Goal: Task Accomplishment & Management: Complete application form

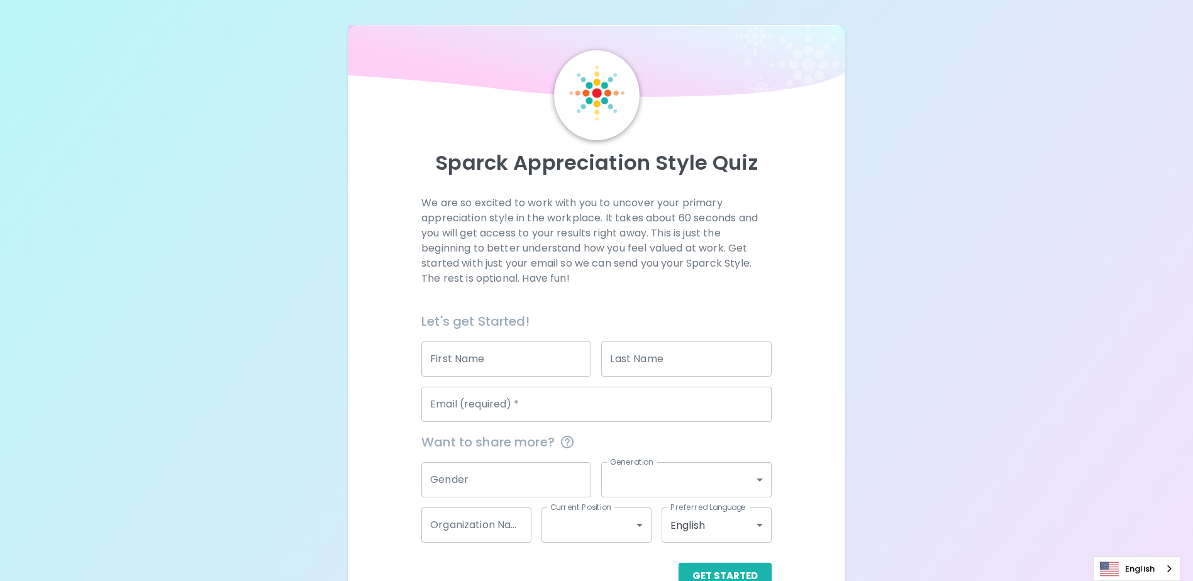
scroll to position [33, 0]
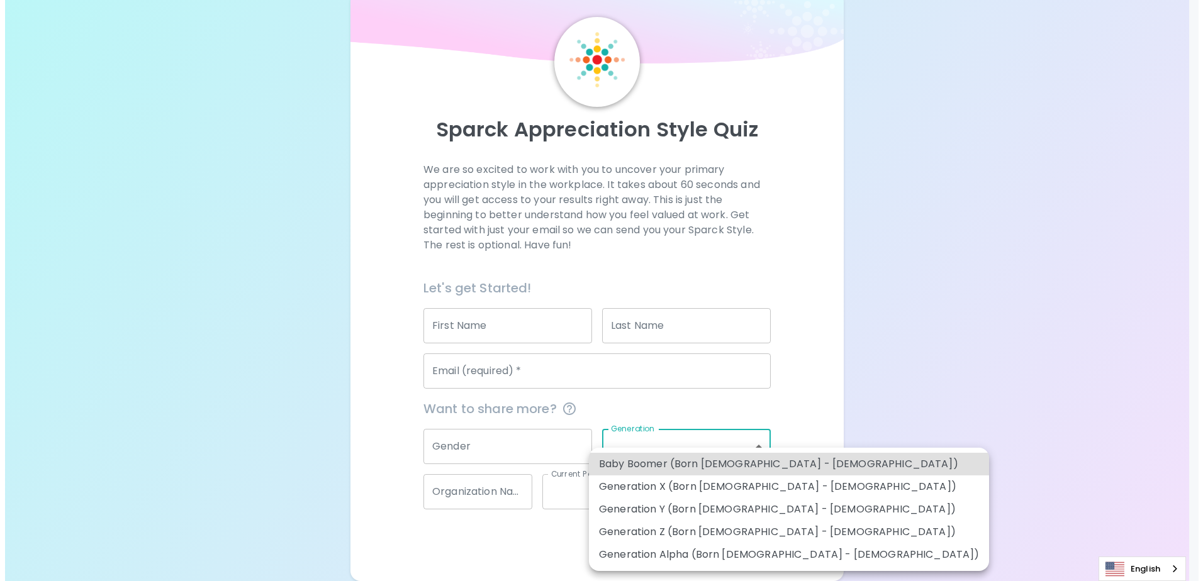
click at [759, 447] on body "Sparck Appreciation Style Quiz We are so excited to work with you to uncover yo…" at bounding box center [596, 274] width 1193 height 615
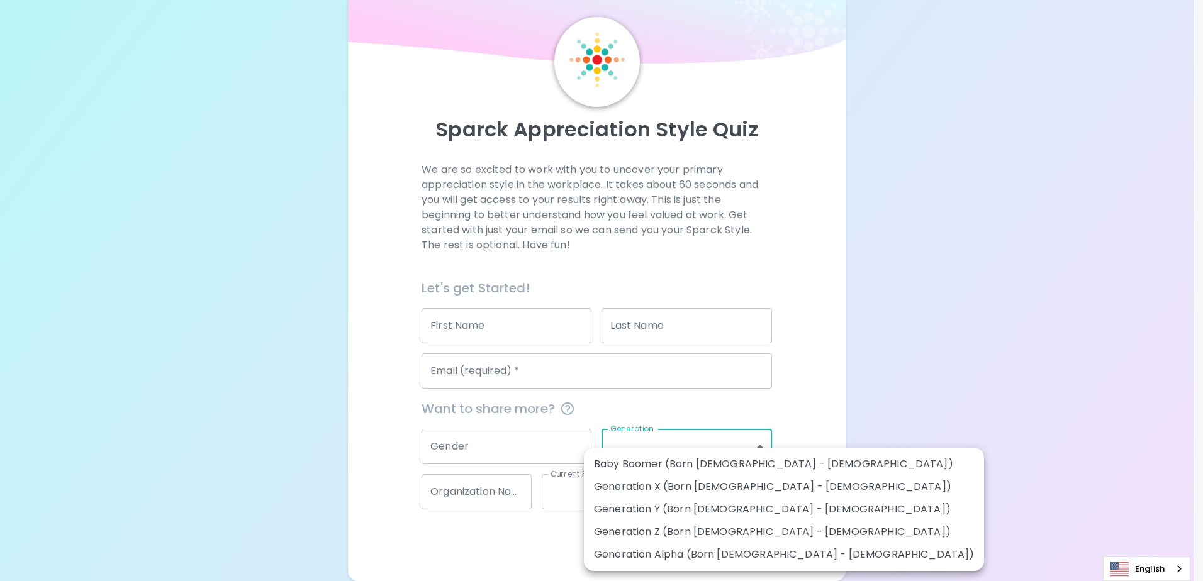
click at [759, 447] on div at bounding box center [601, 290] width 1203 height 581
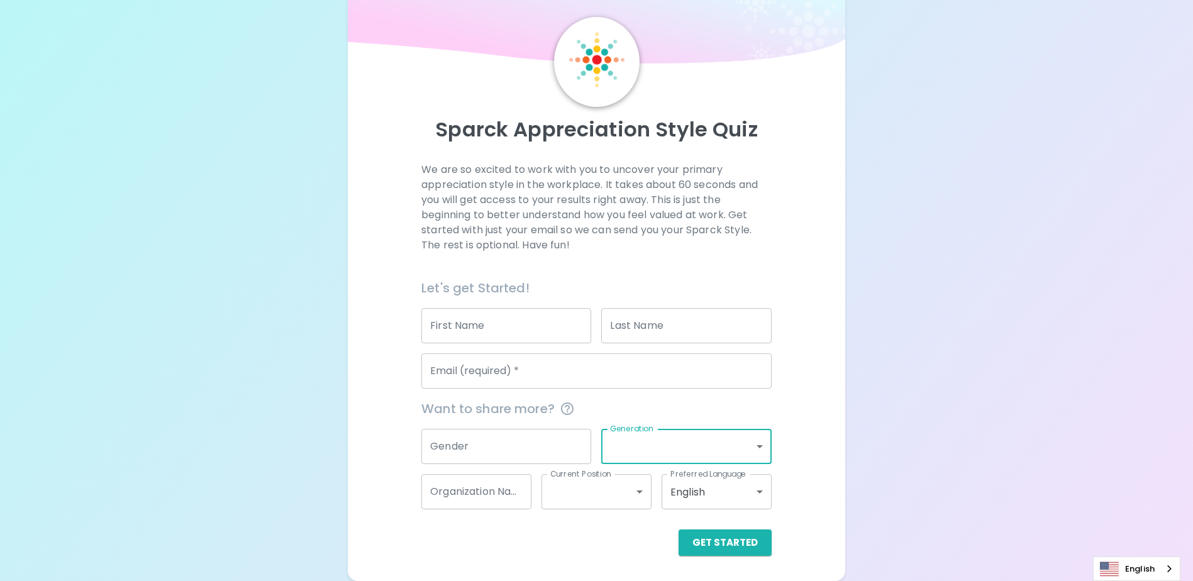
click at [999, 406] on div "Sparck Appreciation Style Quiz We are so excited to work with you to uncover yo…" at bounding box center [596, 274] width 1193 height 615
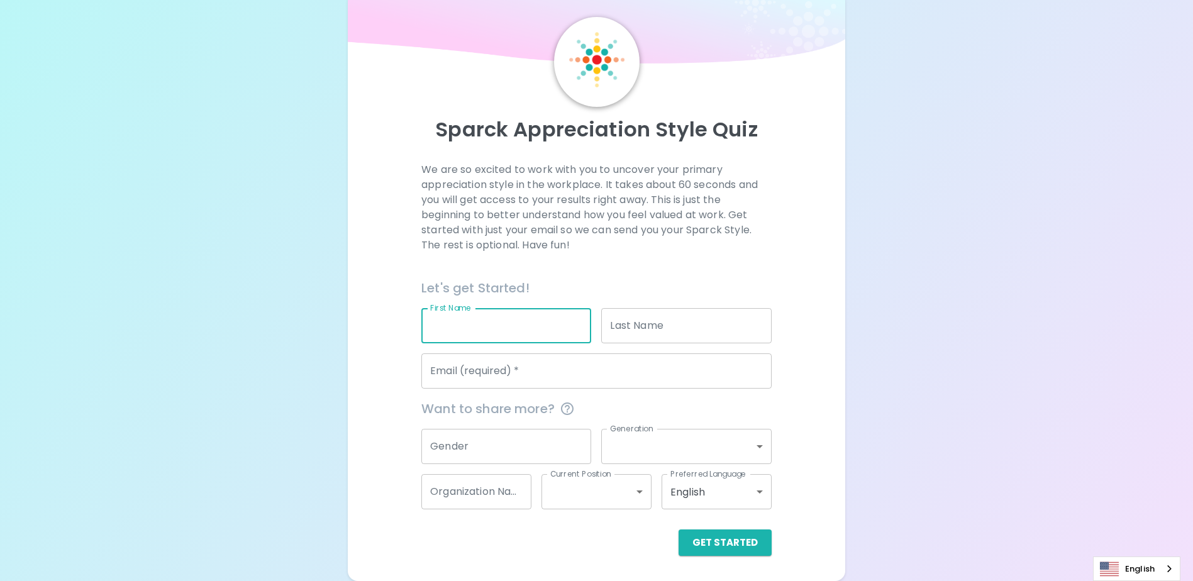
click at [444, 325] on input "First Name" at bounding box center [506, 325] width 170 height 35
type input "Ponrob"
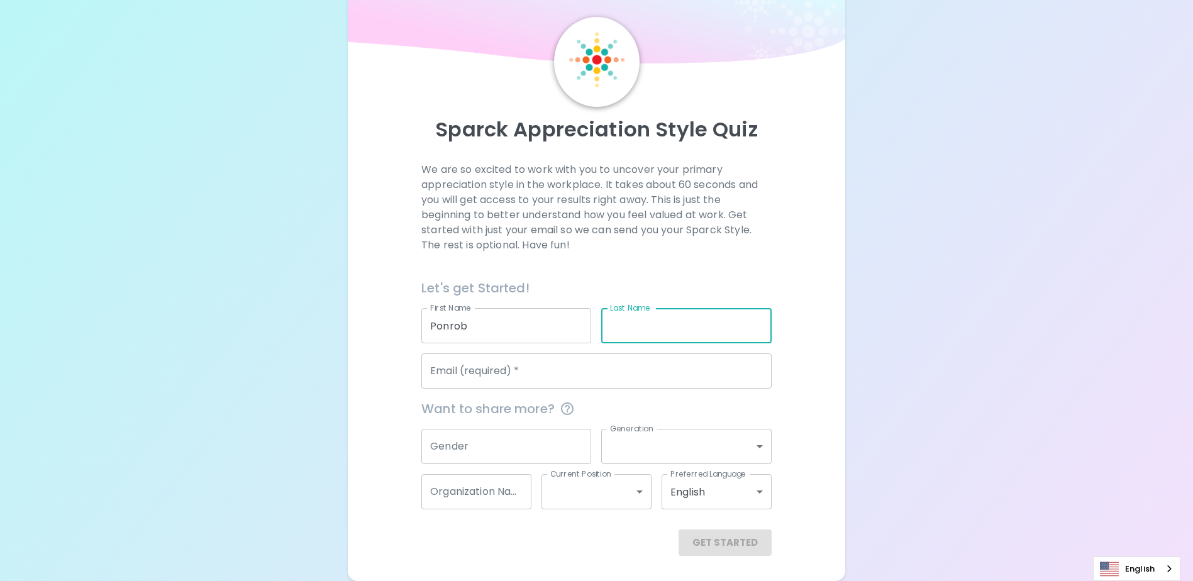
click at [687, 314] on input "Last Name" at bounding box center [686, 325] width 170 height 35
type input "Rodchantuk"
click at [671, 375] on input "Email (required)   *" at bounding box center [596, 371] width 350 height 35
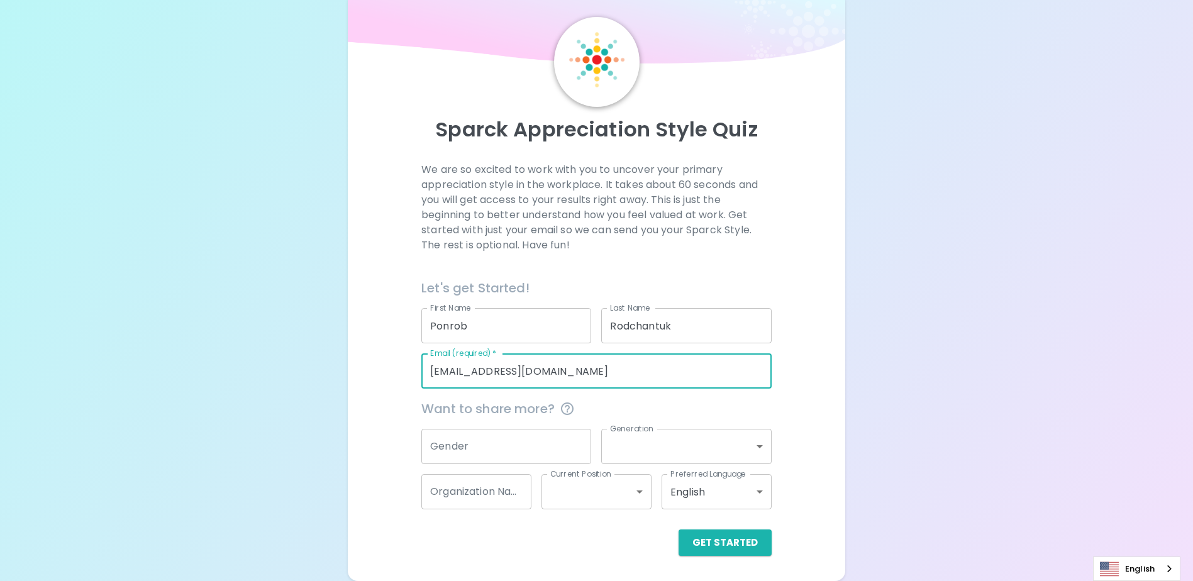
type input "[EMAIL_ADDRESS][DOMAIN_NAME]"
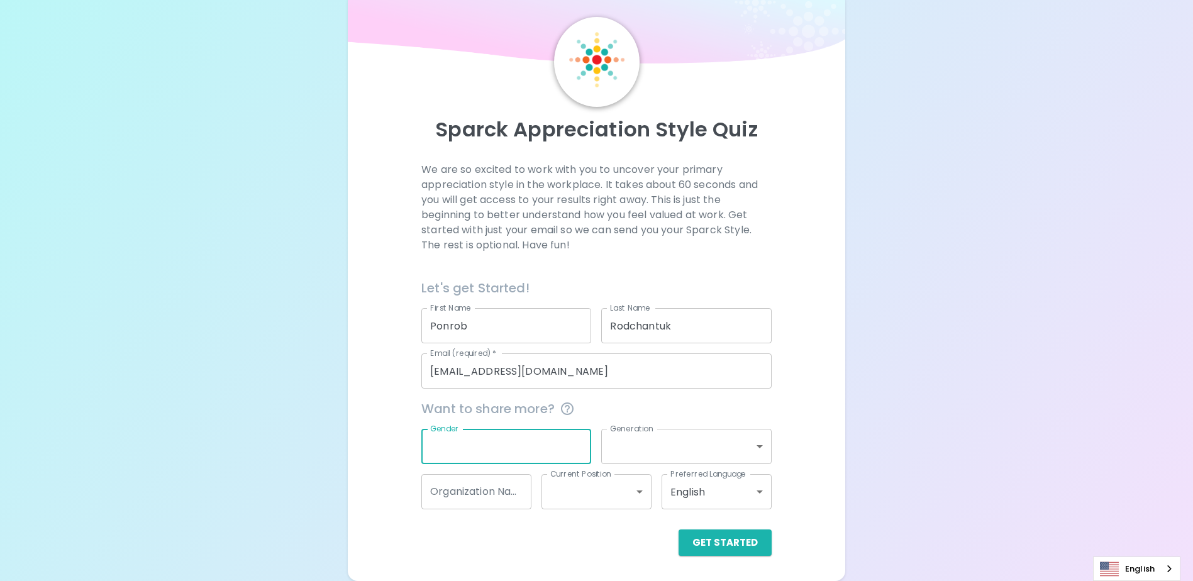
click at [531, 455] on input "Gender" at bounding box center [506, 446] width 170 height 35
type input "[DEMOGRAPHIC_DATA]"
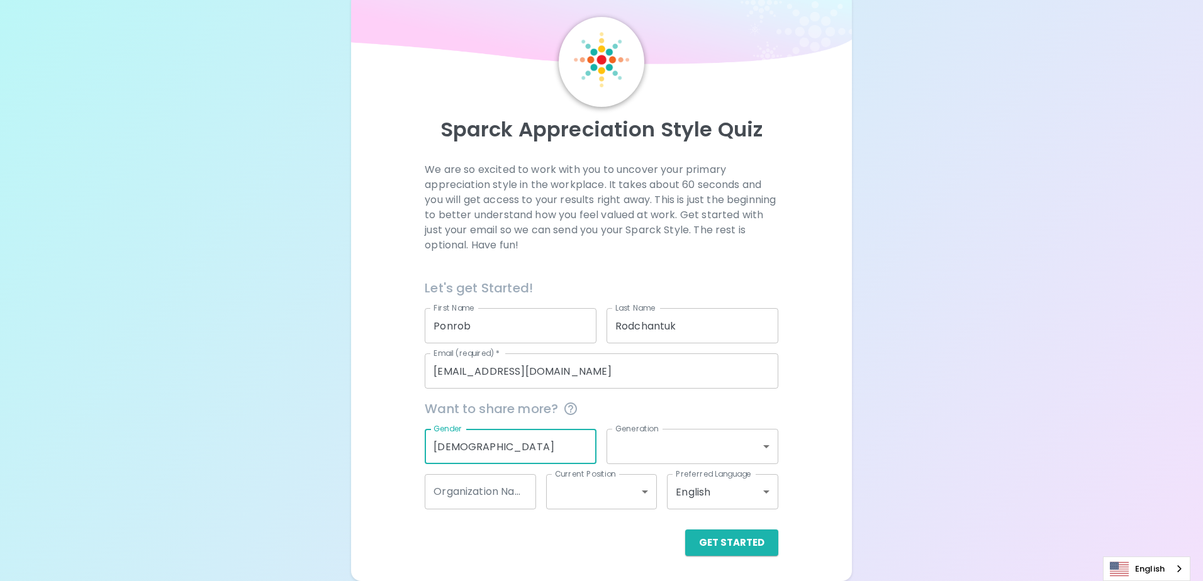
click at [760, 446] on body "Sparck Appreciation Style Quiz We are so excited to work with you to uncover yo…" at bounding box center [601, 274] width 1203 height 615
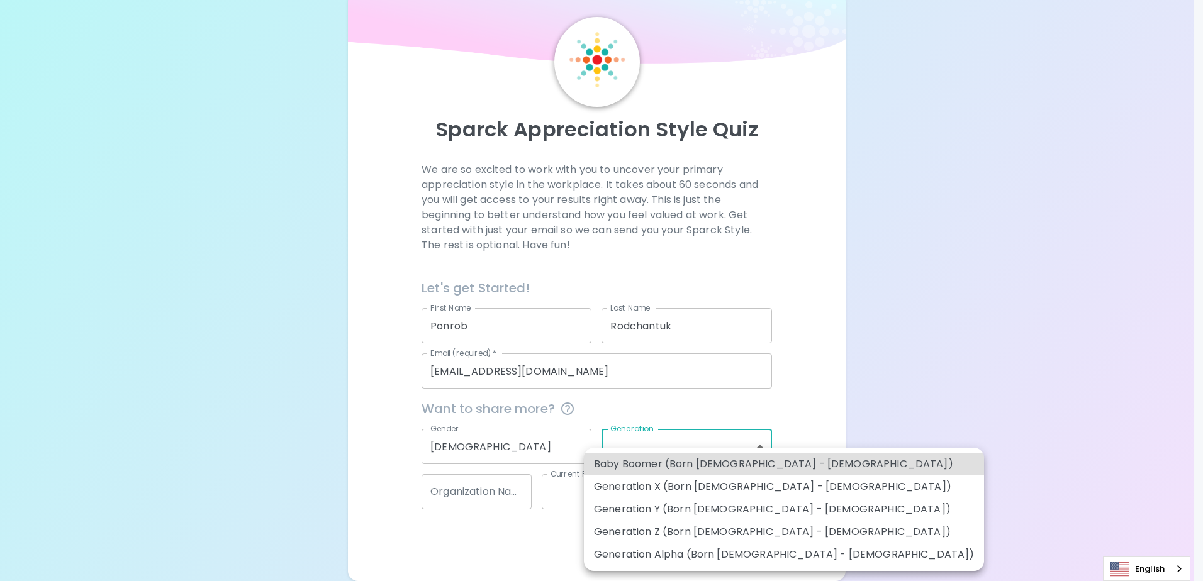
click at [759, 506] on li "Generation Y (Born [DEMOGRAPHIC_DATA] - [DEMOGRAPHIC_DATA])" at bounding box center [784, 509] width 400 height 23
type input "generation_y"
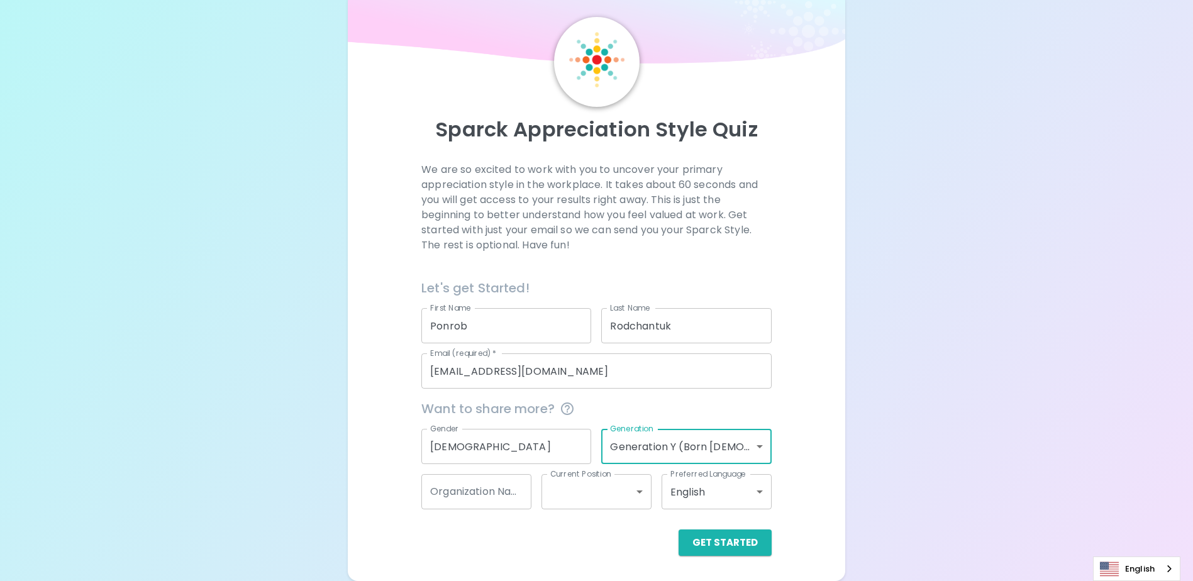
click at [809, 473] on div "We are so excited to work with you to uncover your primary appreciation style i…" at bounding box center [596, 359] width 467 height 394
click at [513, 491] on input "Organization Name" at bounding box center [476, 491] width 110 height 35
click at [640, 487] on body "Sparck Appreciation Style Quiz We are so excited to work with you to uncover yo…" at bounding box center [596, 274] width 1193 height 615
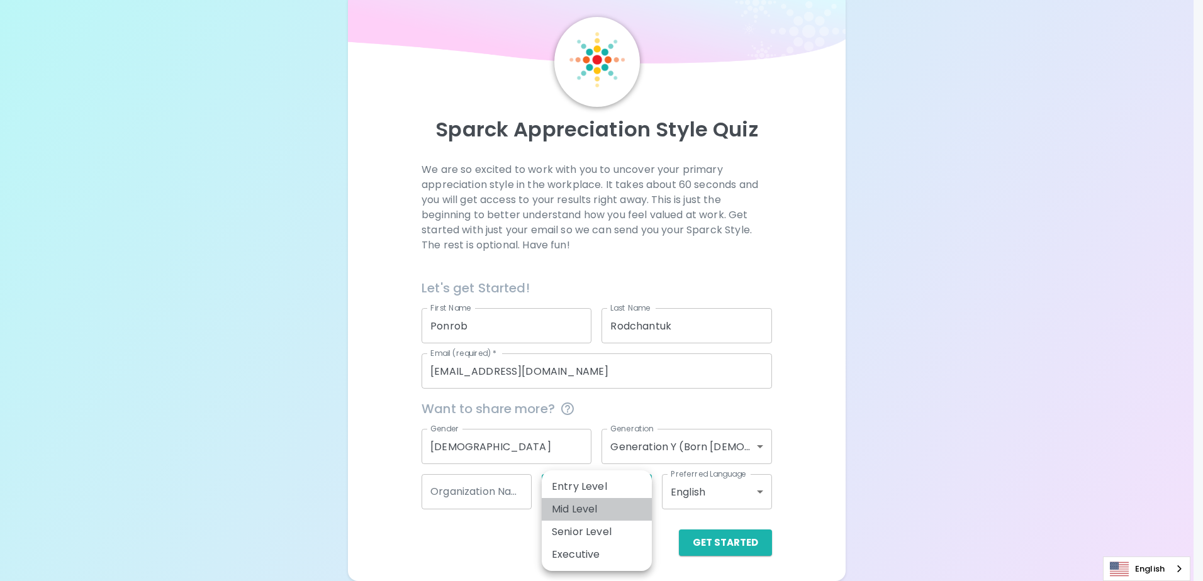
click at [618, 509] on li "Mid Level" at bounding box center [597, 509] width 110 height 23
type input "mid_level"
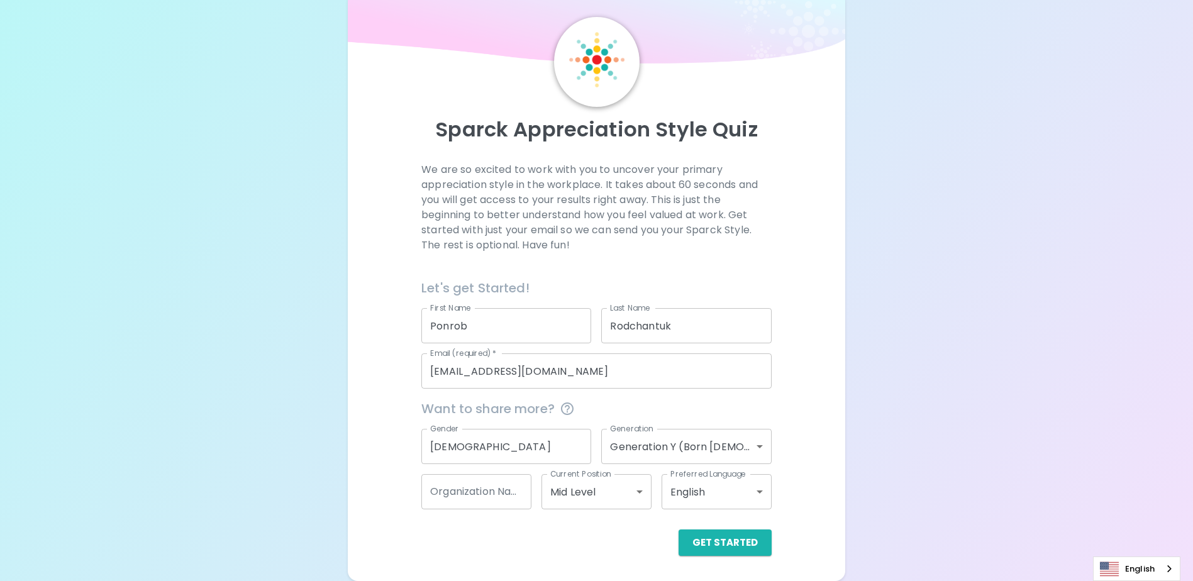
click at [650, 521] on div "Get Started" at bounding box center [591, 532] width 360 height 47
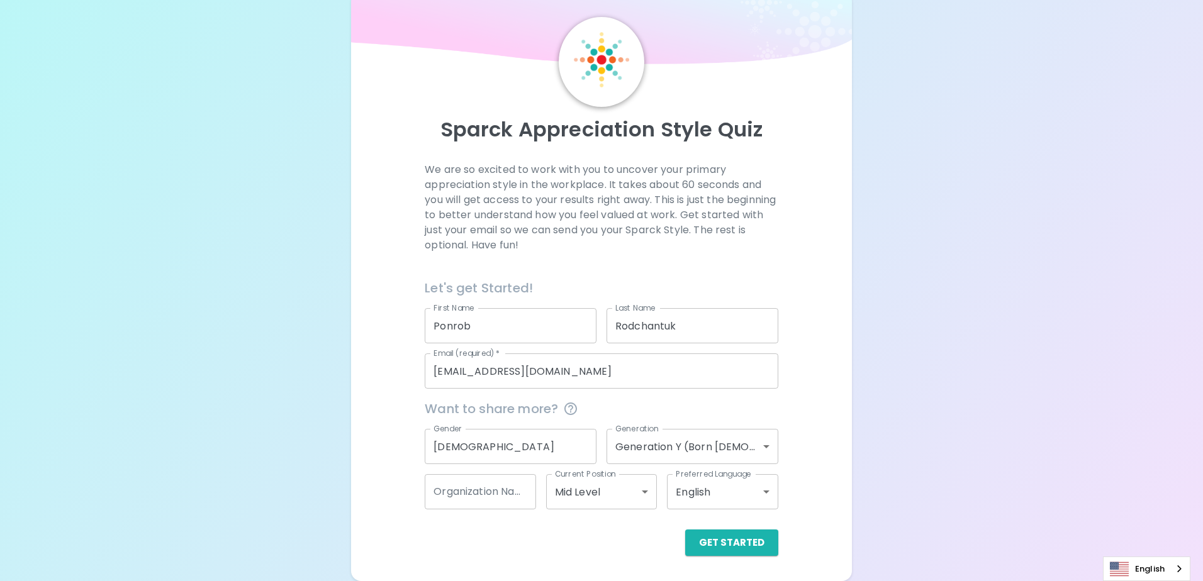
click at [761, 488] on body "Sparck Appreciation Style Quiz We are so excited to work with you to uncover yo…" at bounding box center [601, 274] width 1203 height 615
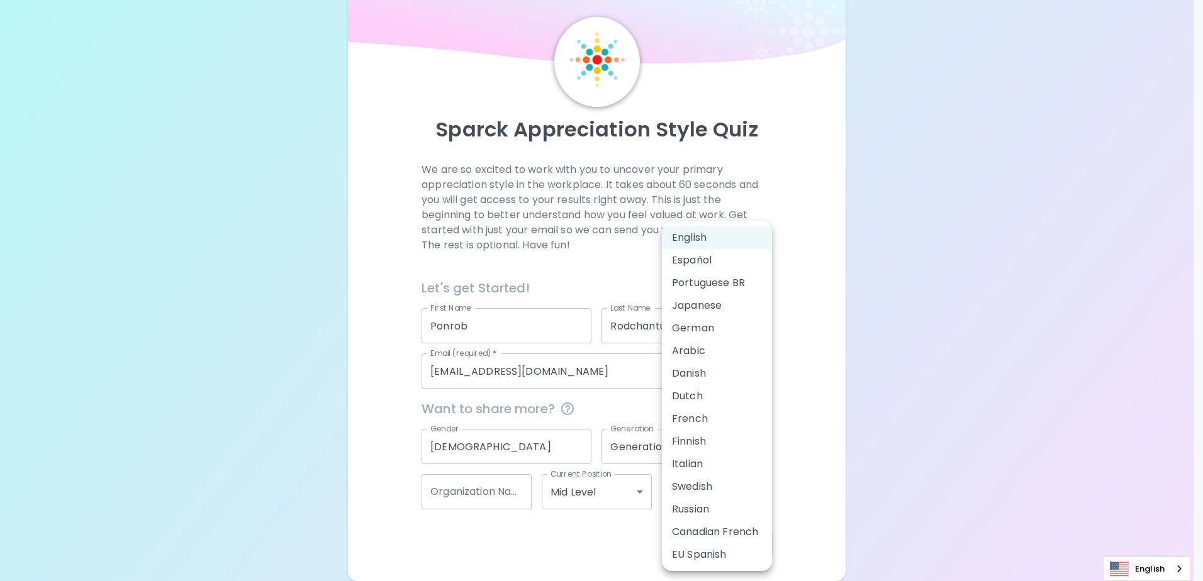
click at [729, 233] on li "English" at bounding box center [717, 237] width 110 height 23
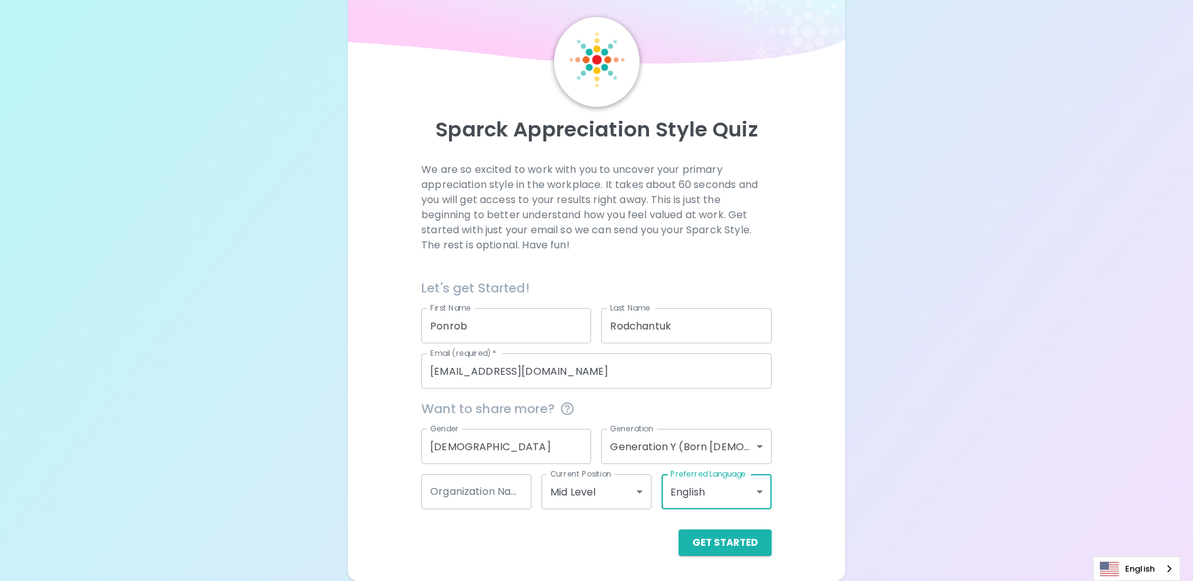
click at [493, 493] on input "Organization Name" at bounding box center [476, 491] width 110 height 35
type input "Seagate"
click at [519, 547] on div "Get Started" at bounding box center [596, 543] width 350 height 26
click at [728, 544] on button "Get Started" at bounding box center [725, 543] width 93 height 26
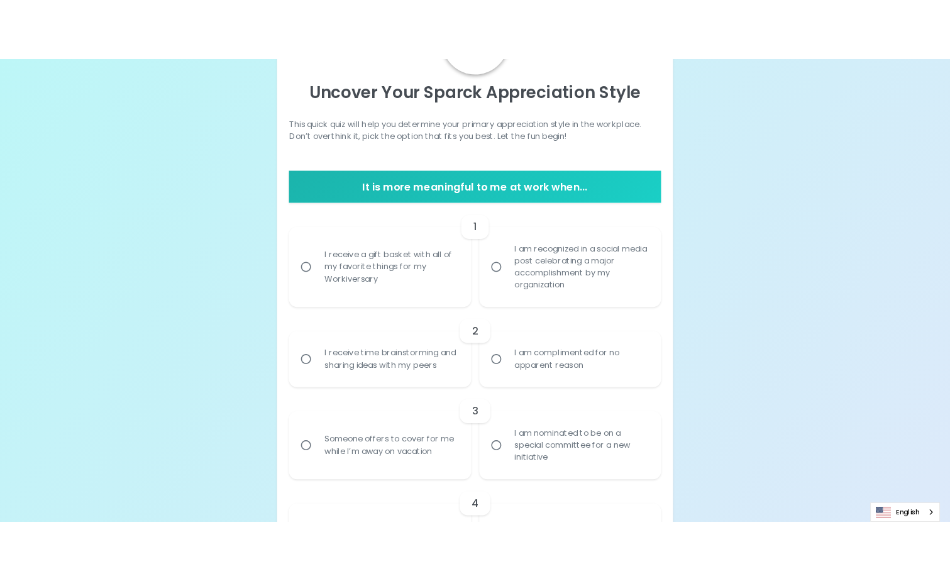
scroll to position [0, 0]
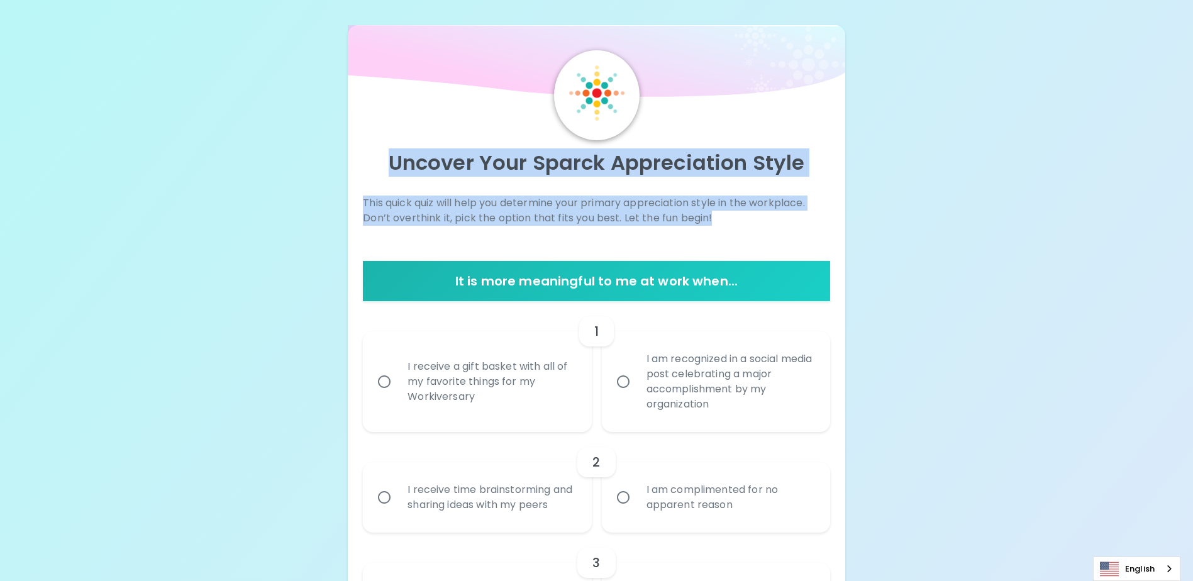
drag, startPoint x: 391, startPoint y: 159, endPoint x: 774, endPoint y: 219, distance: 388.3
copy div "Uncover Your Sparck Appreciation Style This quick quiz will help you determine …"
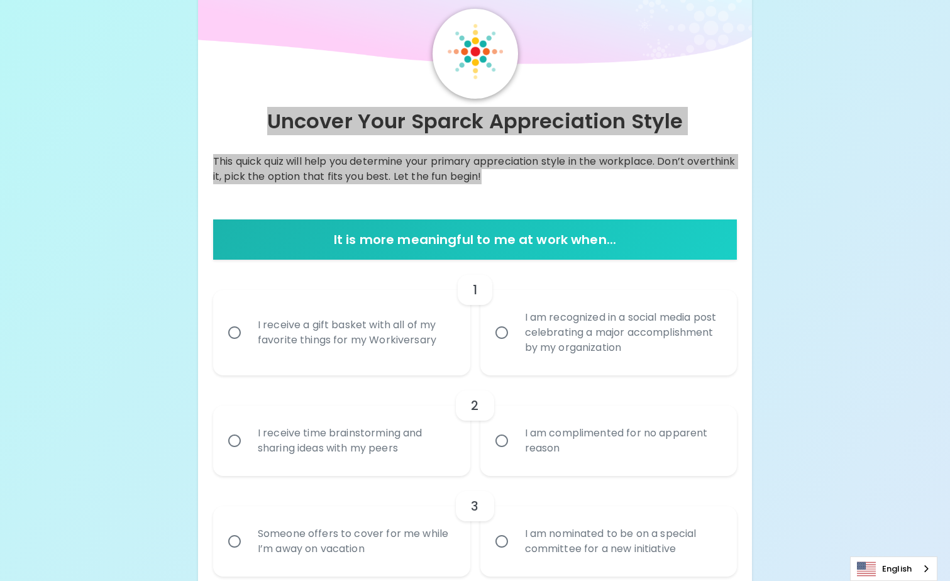
scroll to position [63, 0]
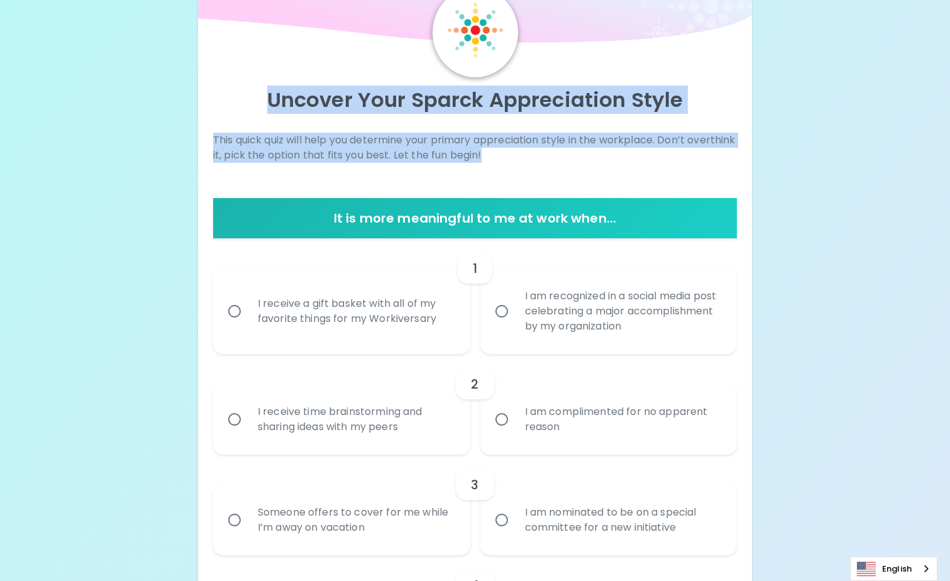
click at [235, 310] on input "I receive a gift basket with all of my favorite things for my Workiversary" at bounding box center [234, 311] width 26 height 26
radio input "true"
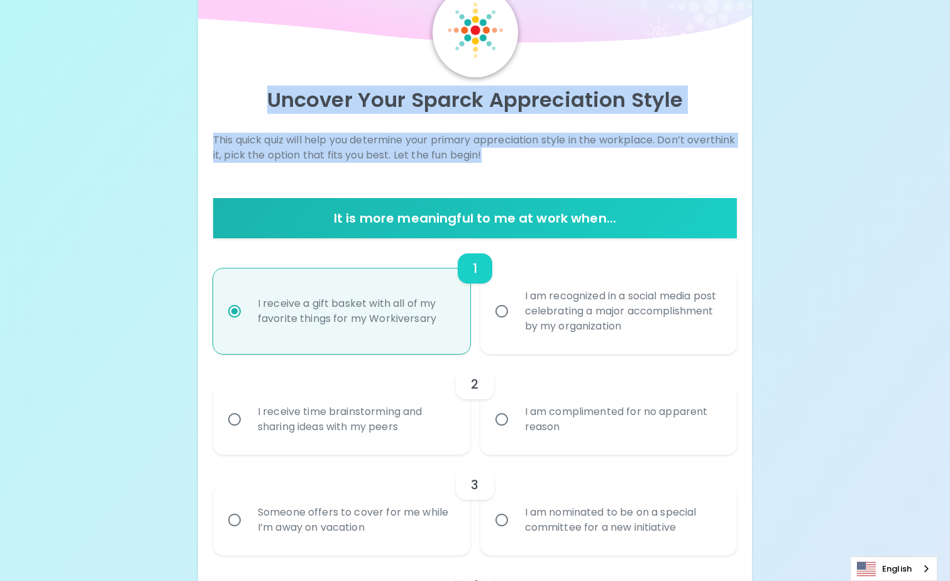
scroll to position [164, 0]
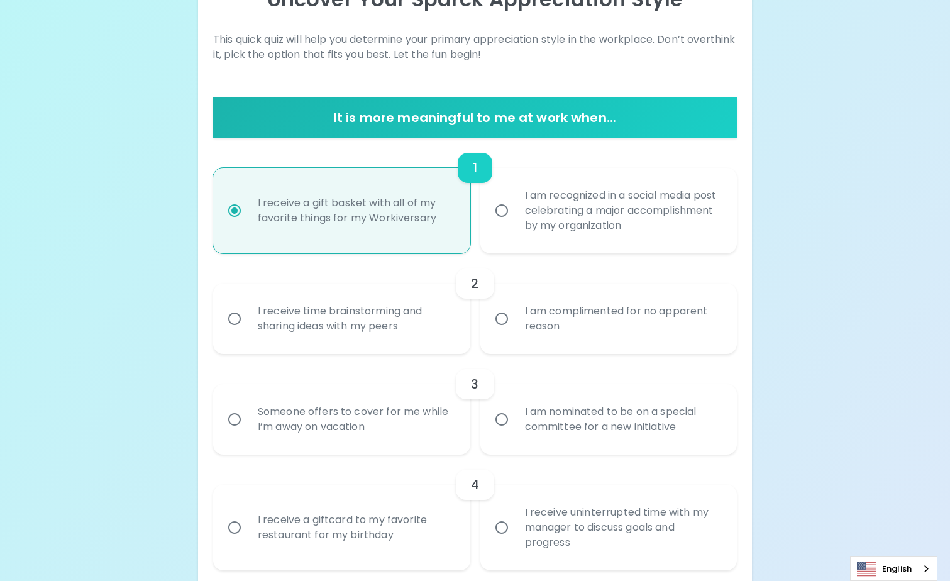
click at [231, 320] on input "I receive time brainstorming and sharing ideas with my peers" at bounding box center [234, 319] width 26 height 26
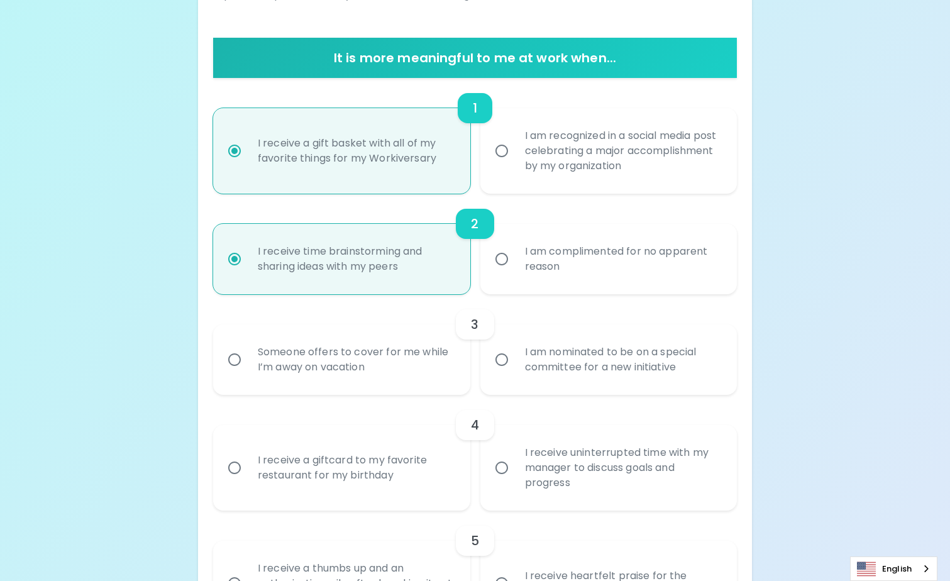
scroll to position [264, 0]
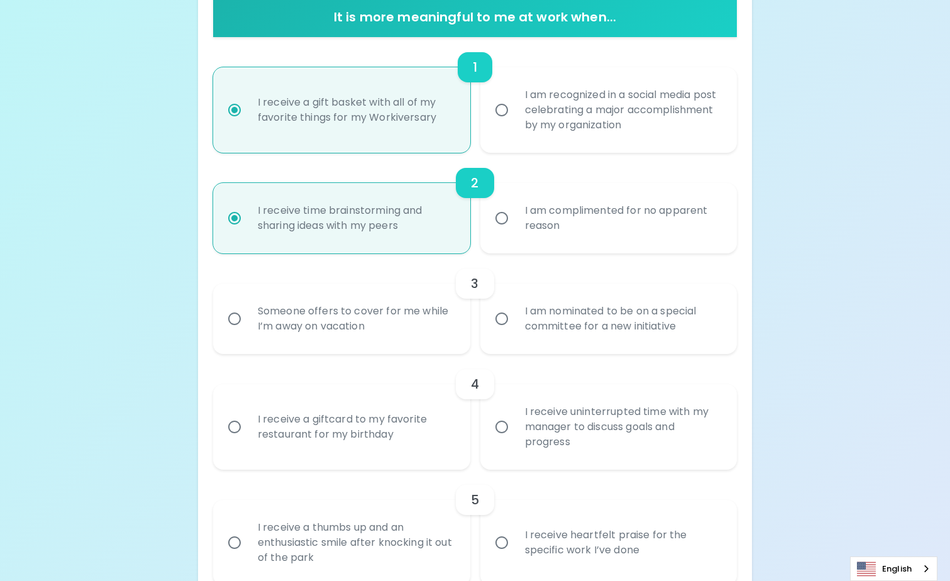
radio input "true"
click at [233, 315] on input "Someone offers to cover for me while I’m away on vacation" at bounding box center [234, 319] width 26 height 26
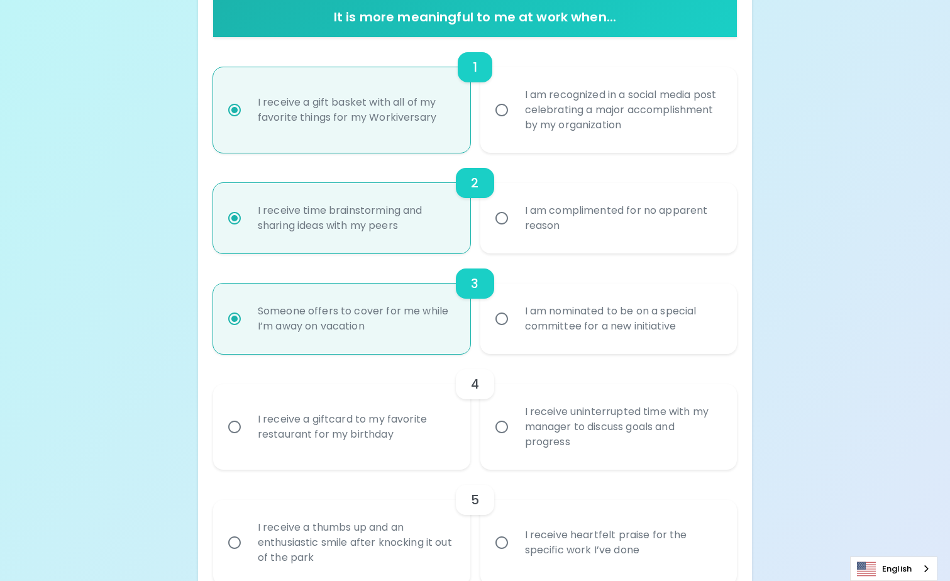
radio input "false"
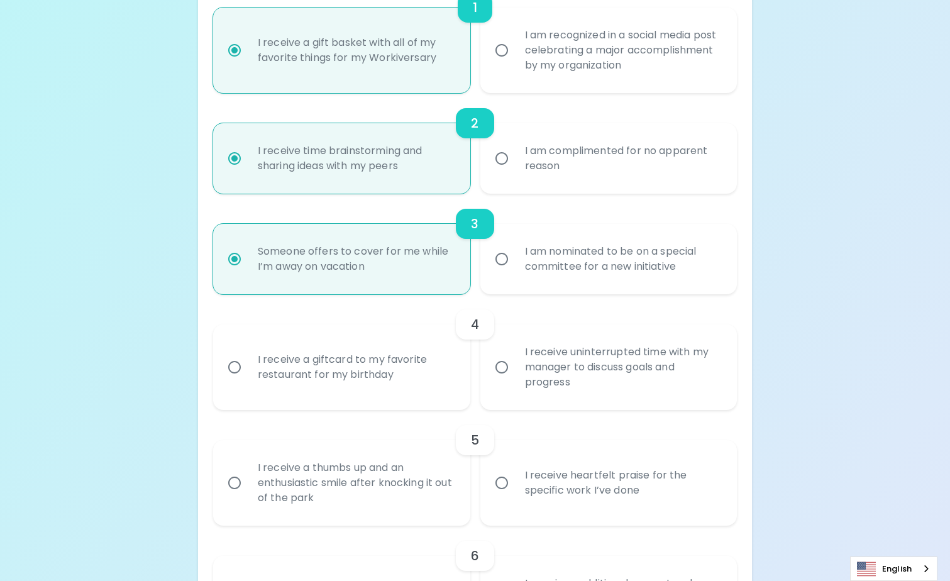
scroll to position [365, 0]
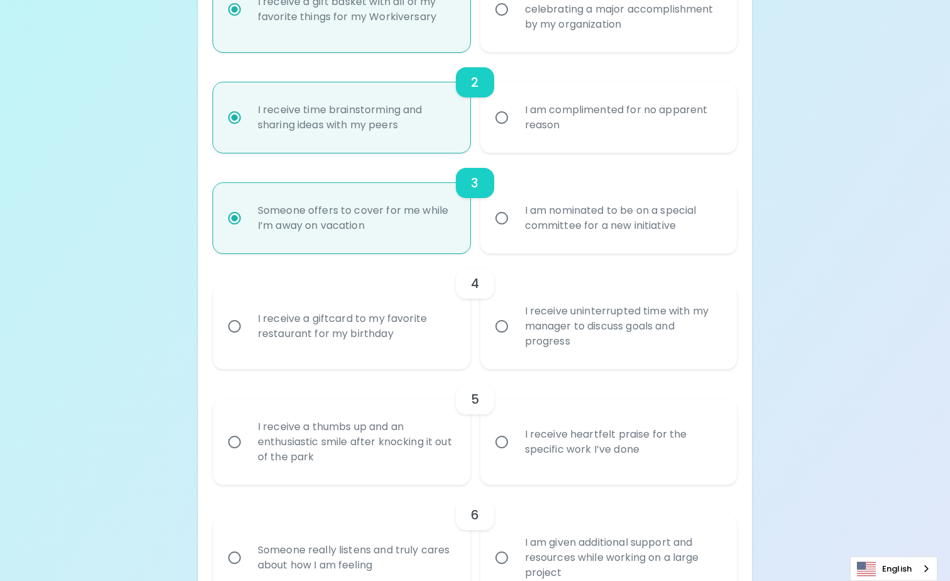
radio input "true"
click at [237, 326] on input "I receive a giftcard to my favorite restaurant for my birthday" at bounding box center [234, 326] width 26 height 26
radio input "false"
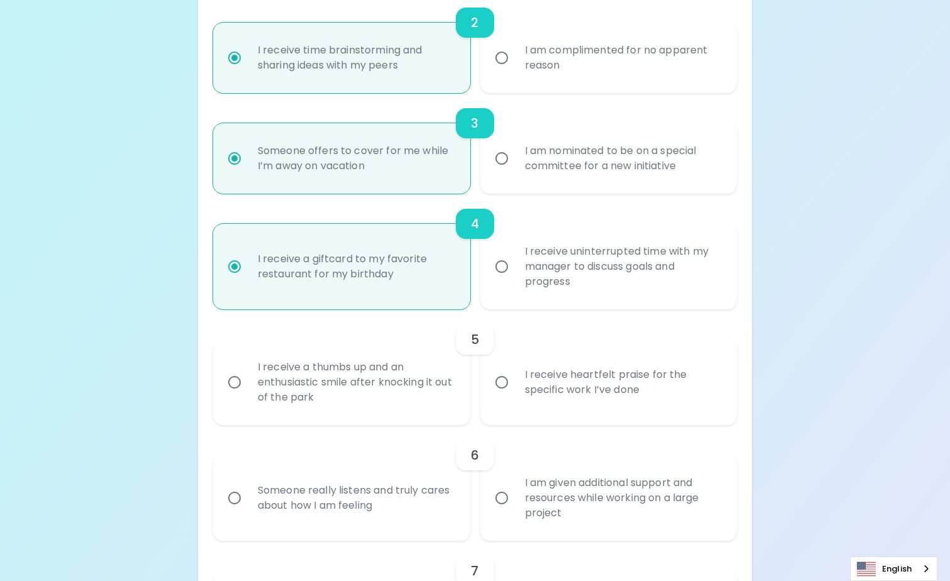
scroll to position [465, 0]
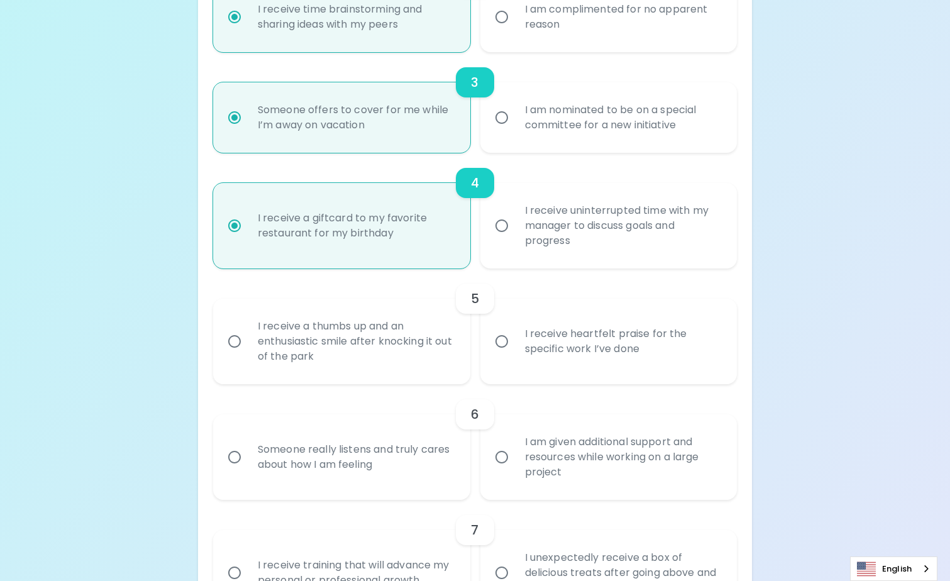
radio input "true"
click at [498, 340] on input "I receive heartfelt praise for the specific work I’ve done" at bounding box center [502, 341] width 26 height 26
radio input "false"
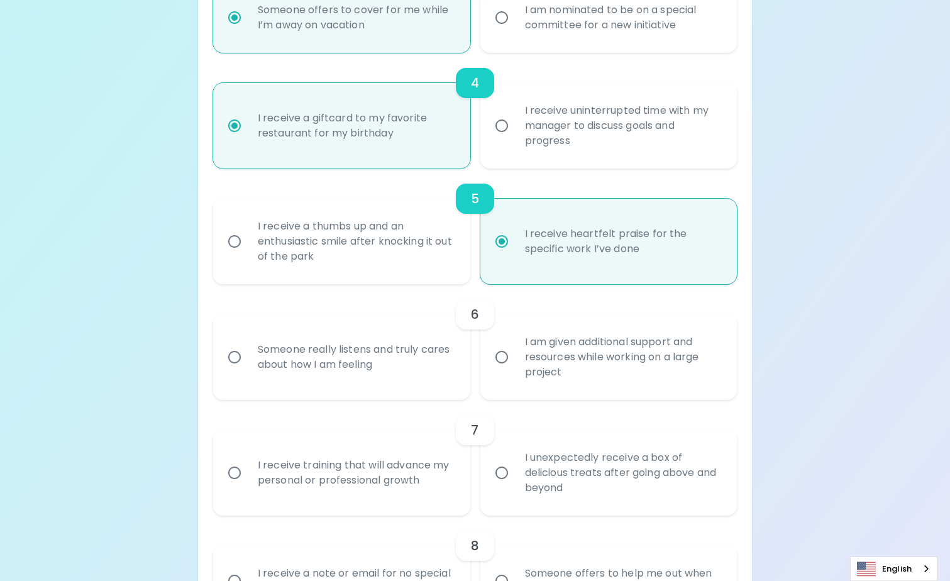
scroll to position [566, 0]
radio input "true"
click at [237, 356] on input "Someone really listens and truly cares about how I am feeling" at bounding box center [234, 356] width 26 height 26
radio input "false"
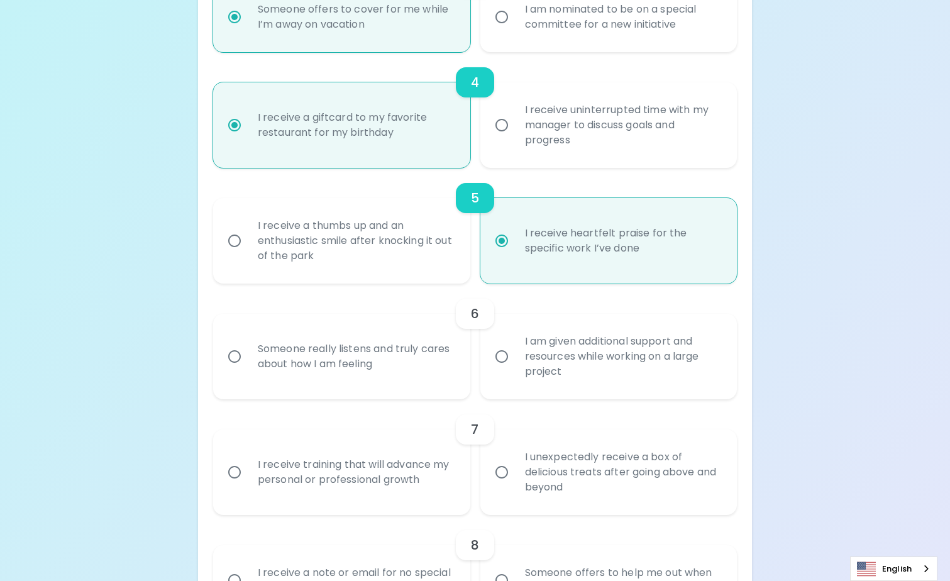
radio input "false"
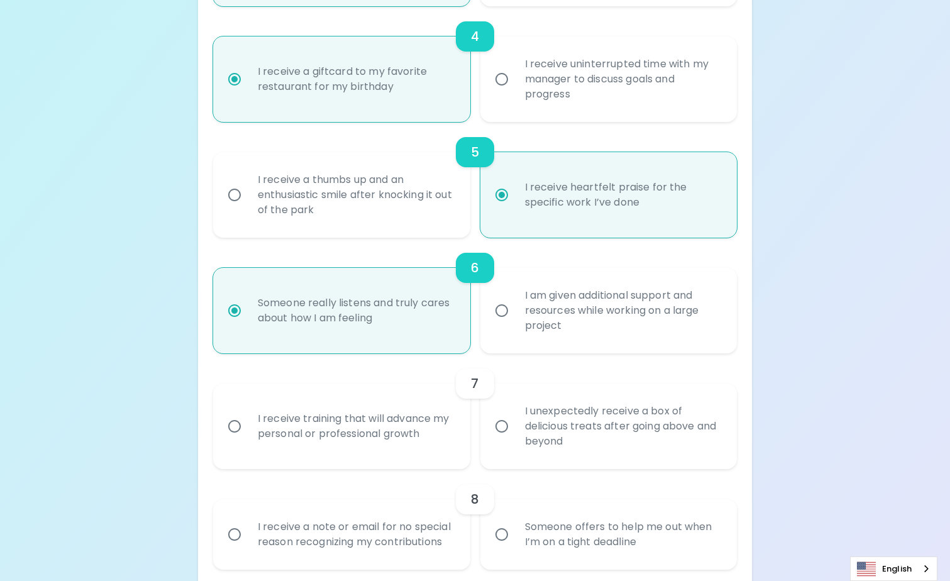
scroll to position [667, 0]
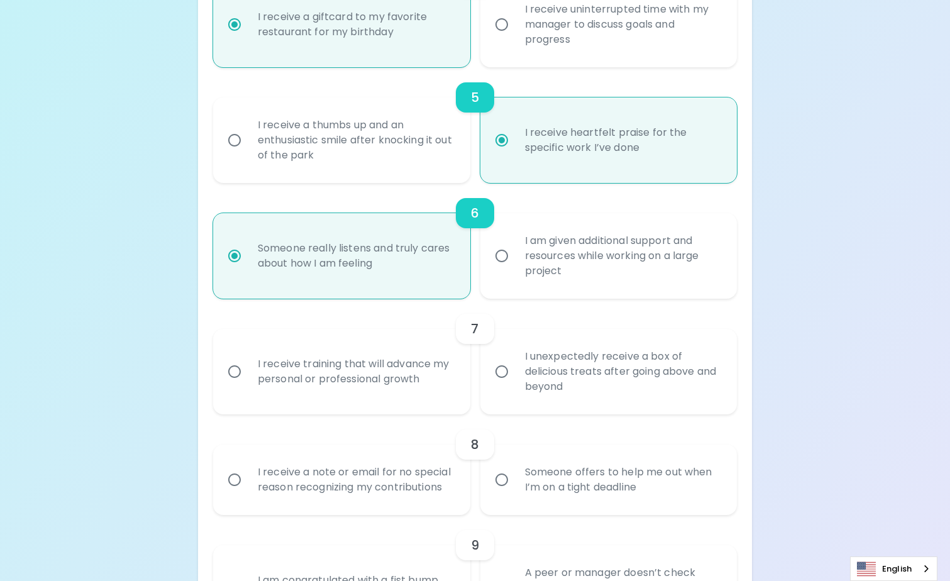
radio input "true"
click at [236, 376] on input "I receive training that will advance my personal or professional growth" at bounding box center [234, 372] width 26 height 26
radio input "false"
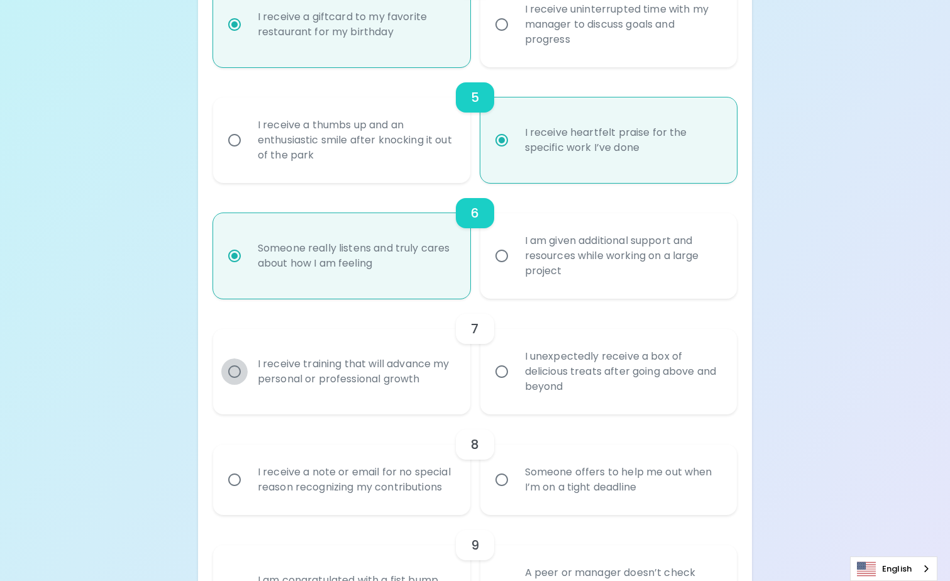
radio input "false"
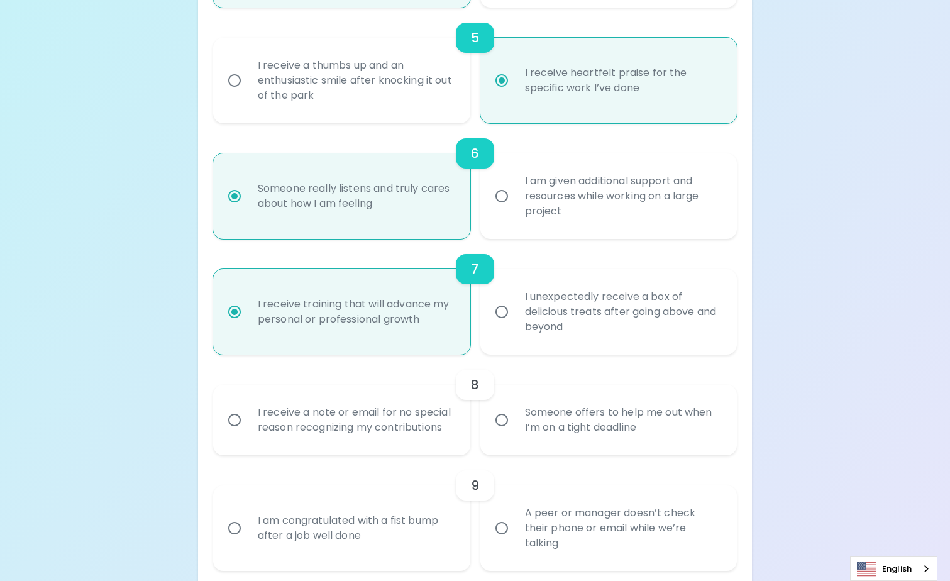
scroll to position [767, 0]
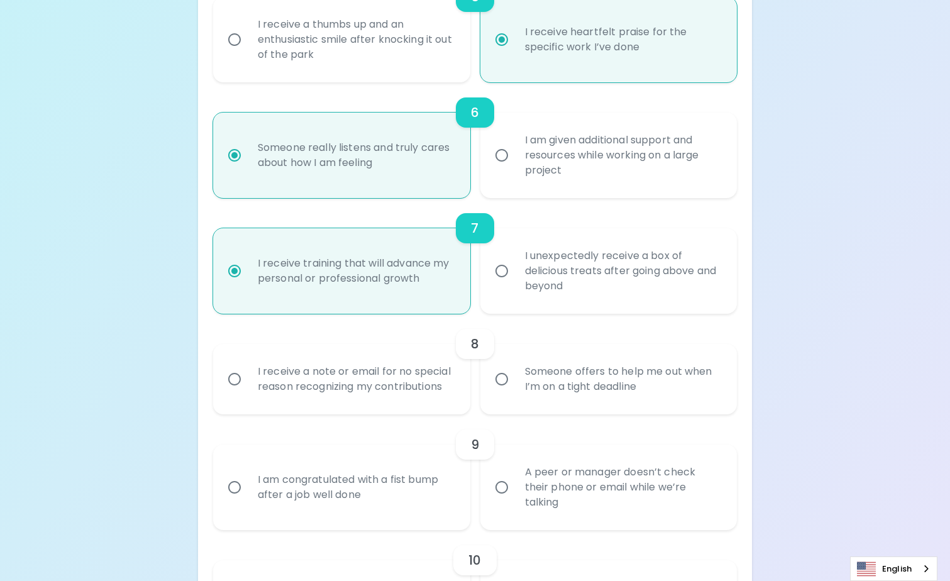
radio input "true"
click at [503, 378] on input "Someone offers to help me out when I’m on a tight deadline" at bounding box center [502, 379] width 26 height 26
radio input "false"
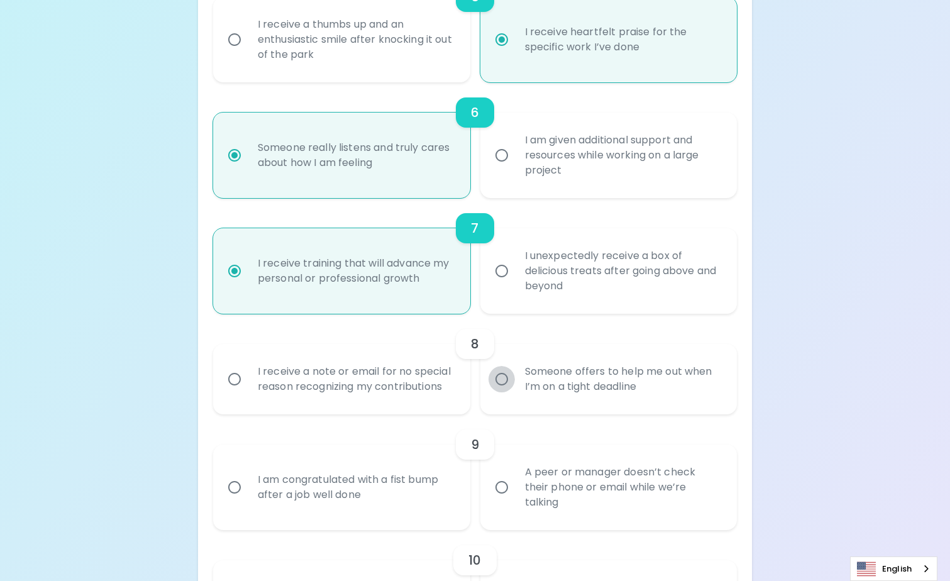
radio input "false"
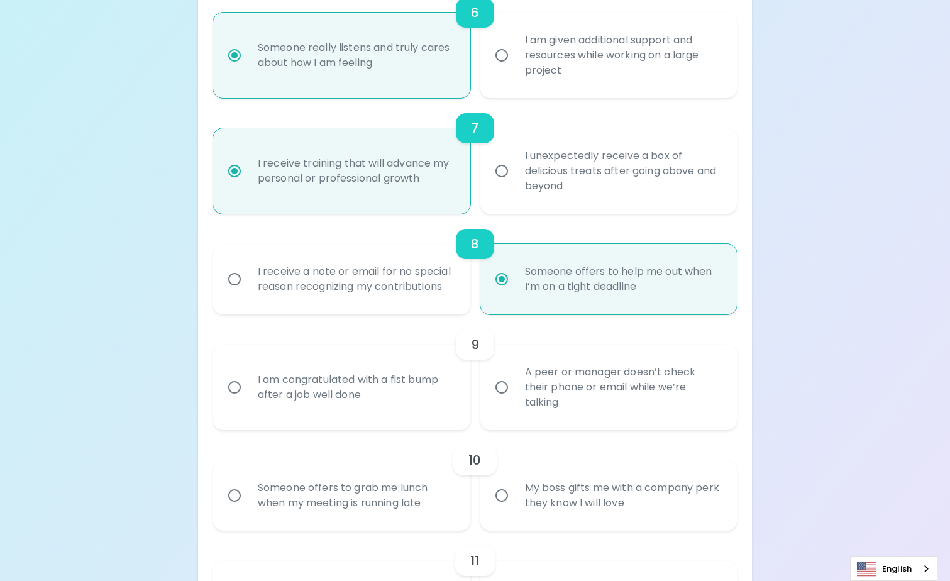
scroll to position [868, 0]
radio input "true"
click at [238, 388] on input "I am congratulated with a fist bump after a job well done" at bounding box center [234, 387] width 26 height 26
radio input "false"
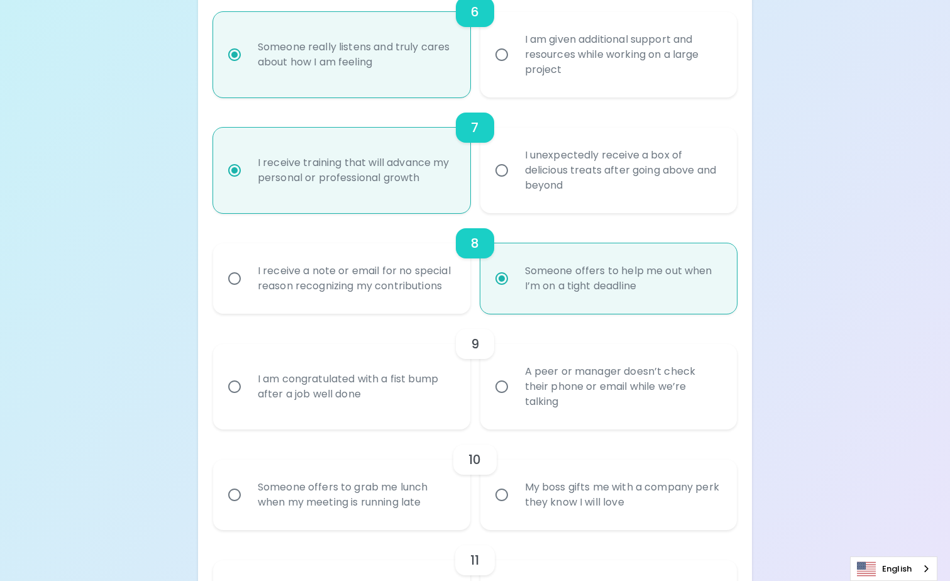
radio input "false"
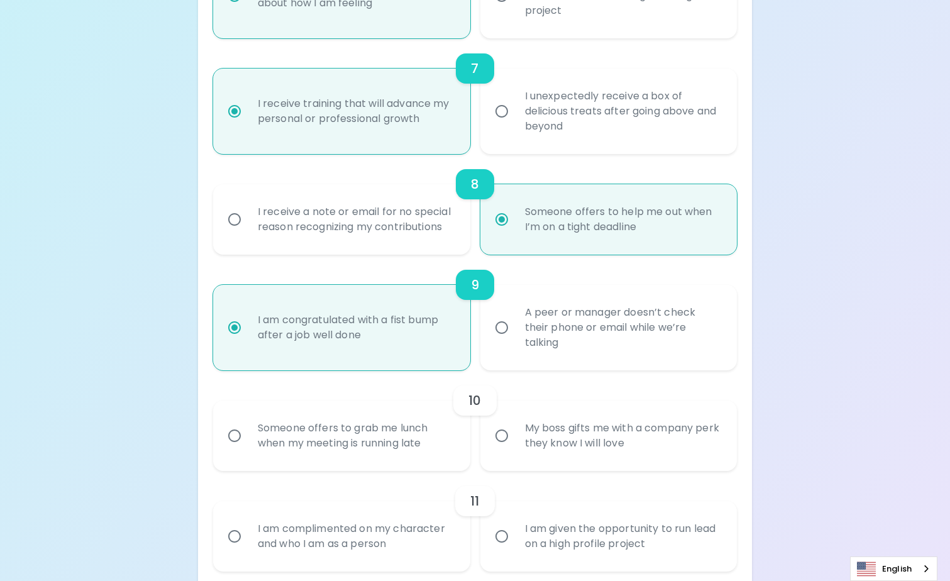
scroll to position [969, 0]
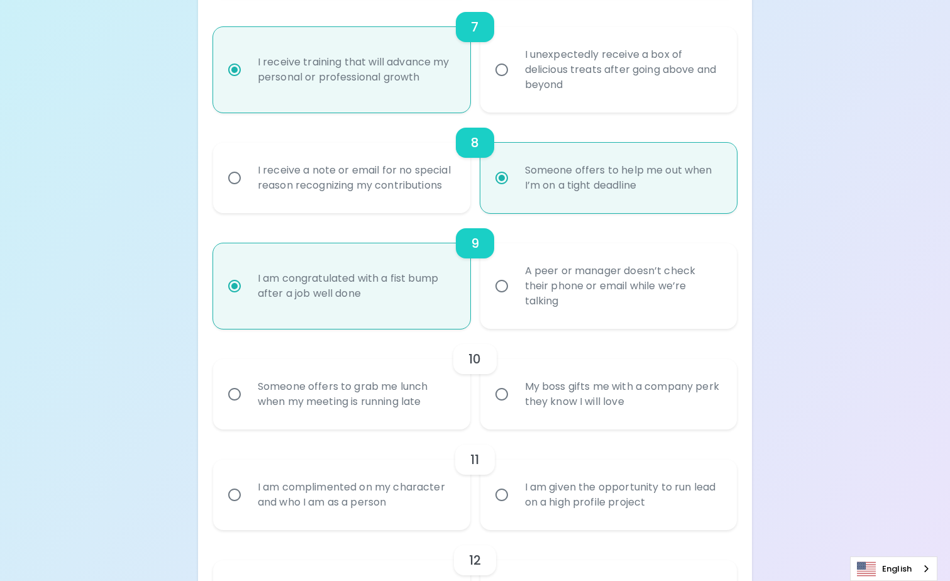
radio input "true"
click at [499, 396] on input "My boss gifts me with a company perk they know I will love" at bounding box center [502, 394] width 26 height 26
radio input "false"
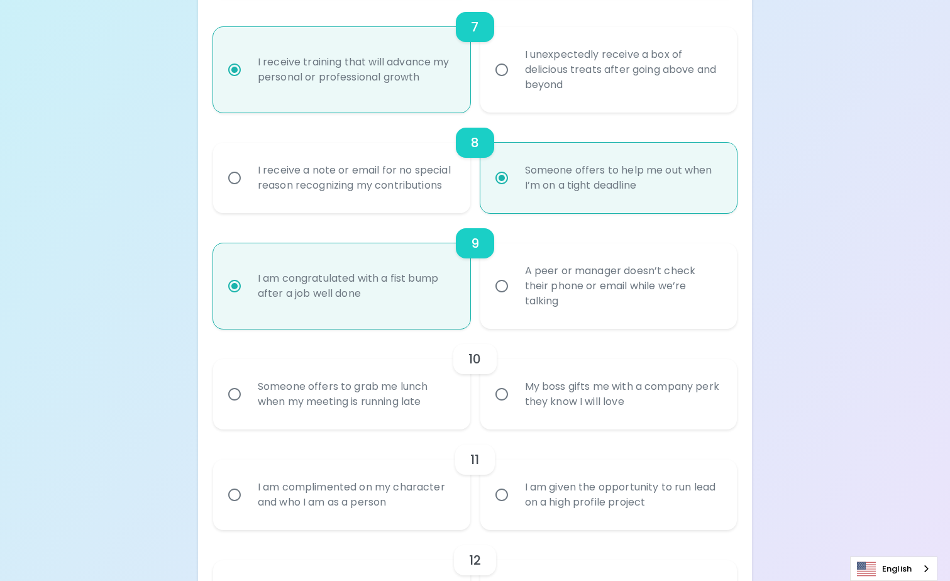
radio input "false"
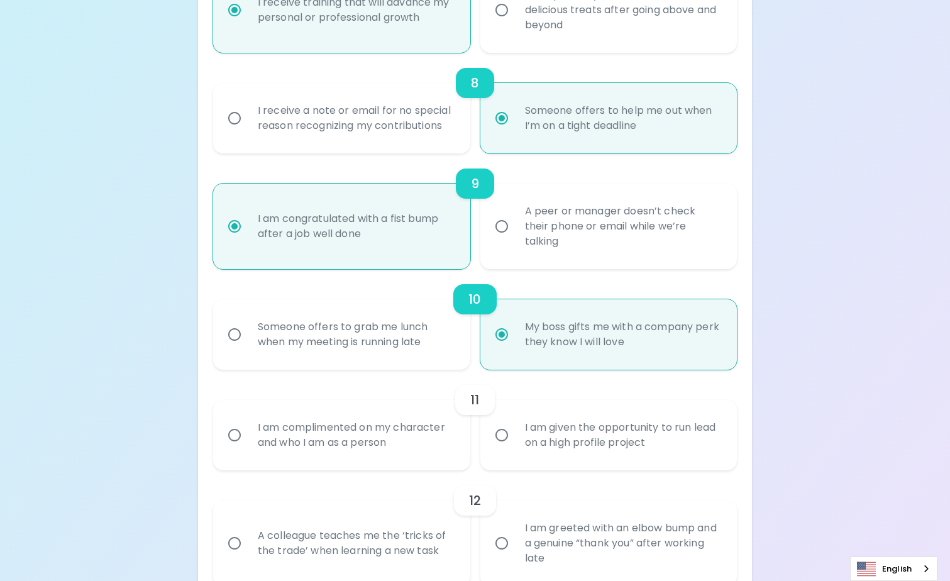
scroll to position [1069, 0]
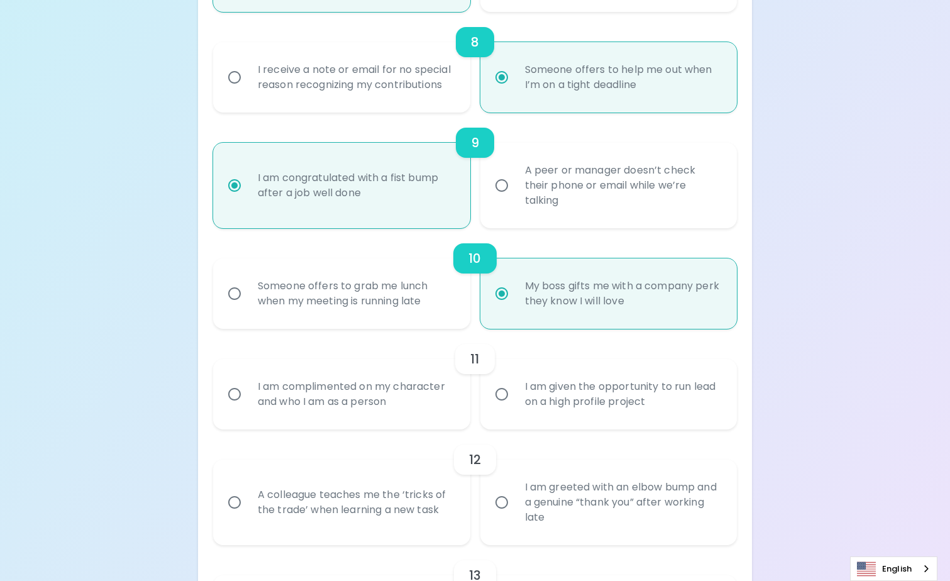
radio input "true"
click at [236, 394] on input "I am complimented on my character and who I am as a person" at bounding box center [234, 394] width 26 height 26
radio input "false"
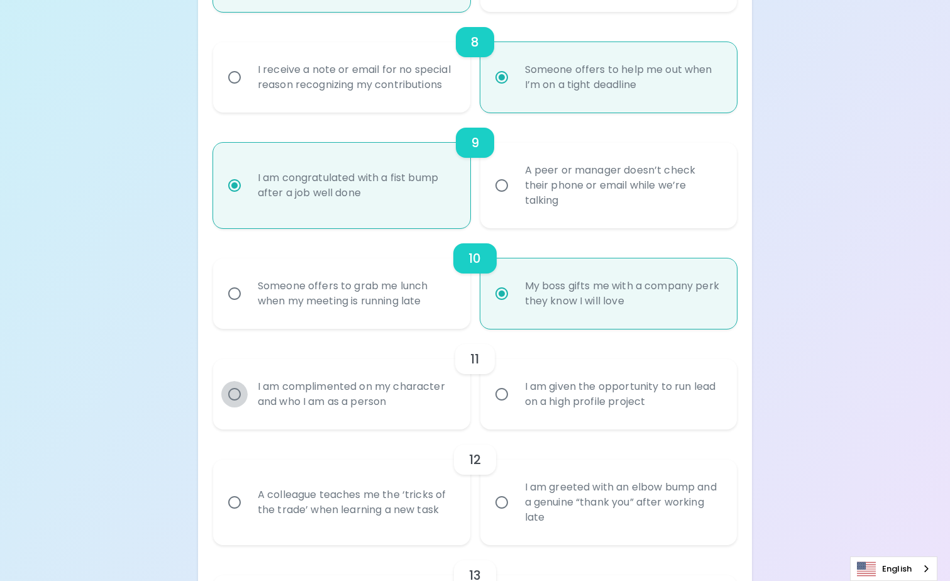
radio input "false"
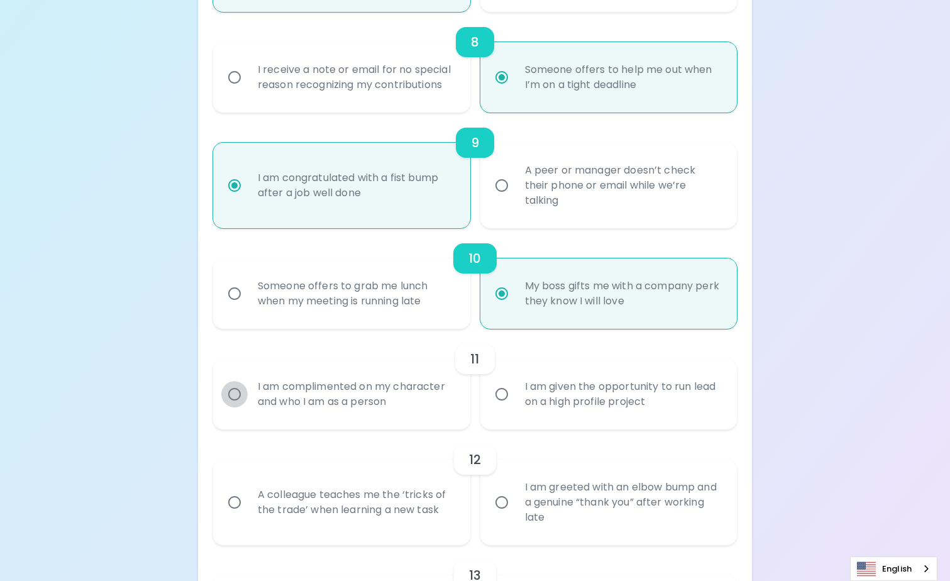
radio input "false"
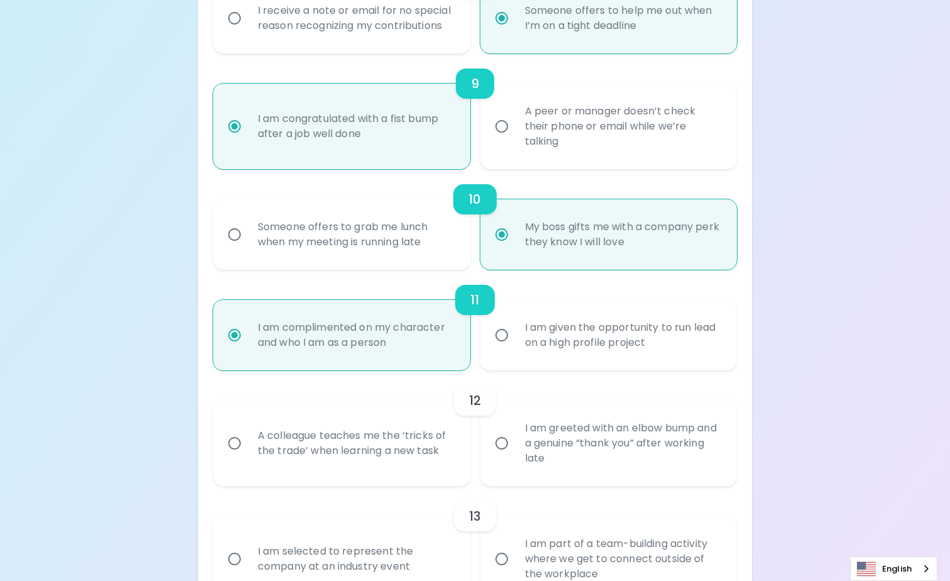
scroll to position [1170, 0]
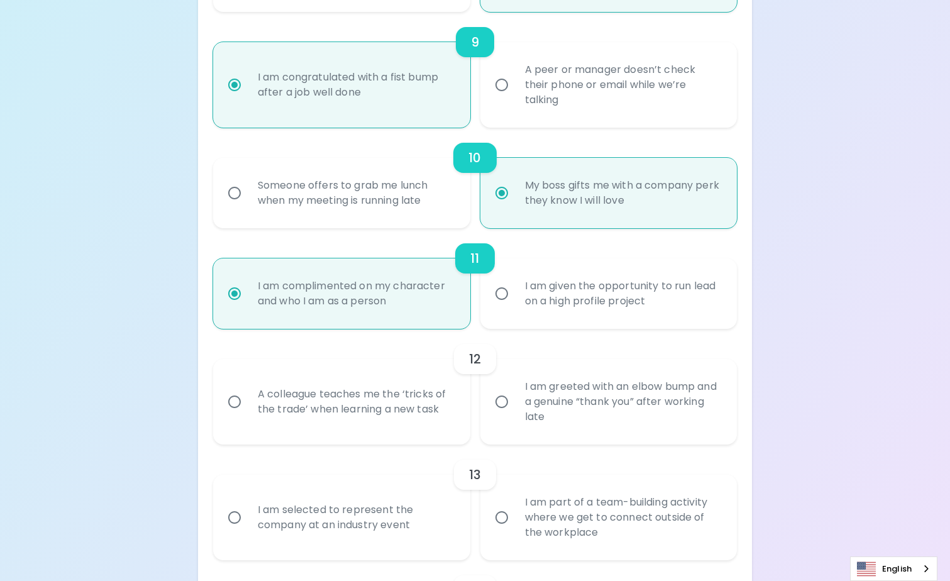
radio input "true"
click at [233, 401] on input "A colleague teaches me the ‘tricks of the trade’ when learning a new task" at bounding box center [234, 402] width 26 height 26
radio input "false"
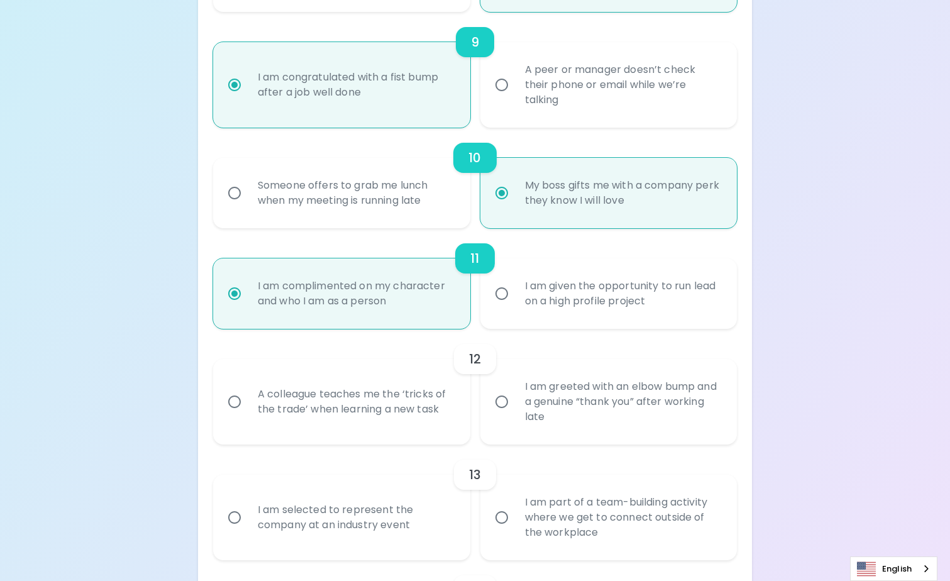
radio input "false"
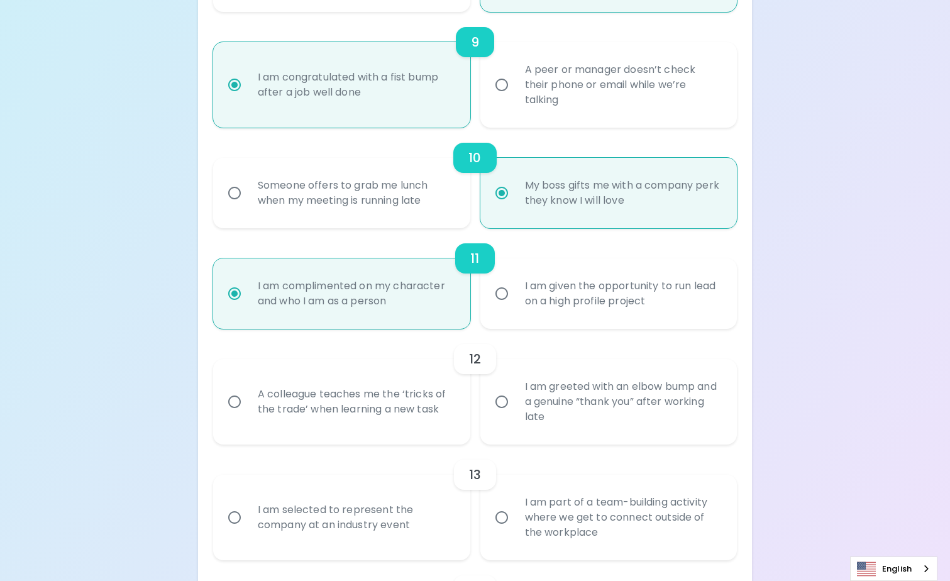
radio input "false"
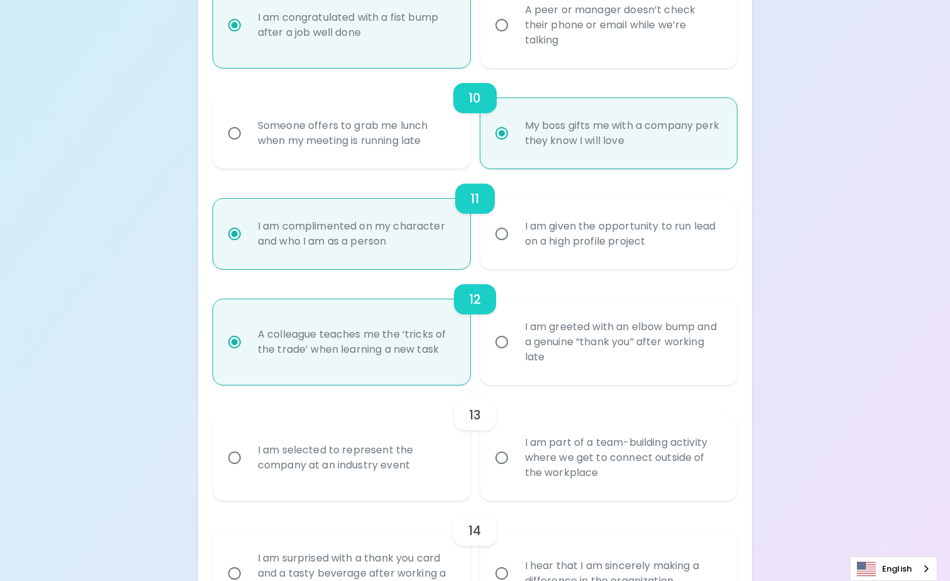
scroll to position [1271, 0]
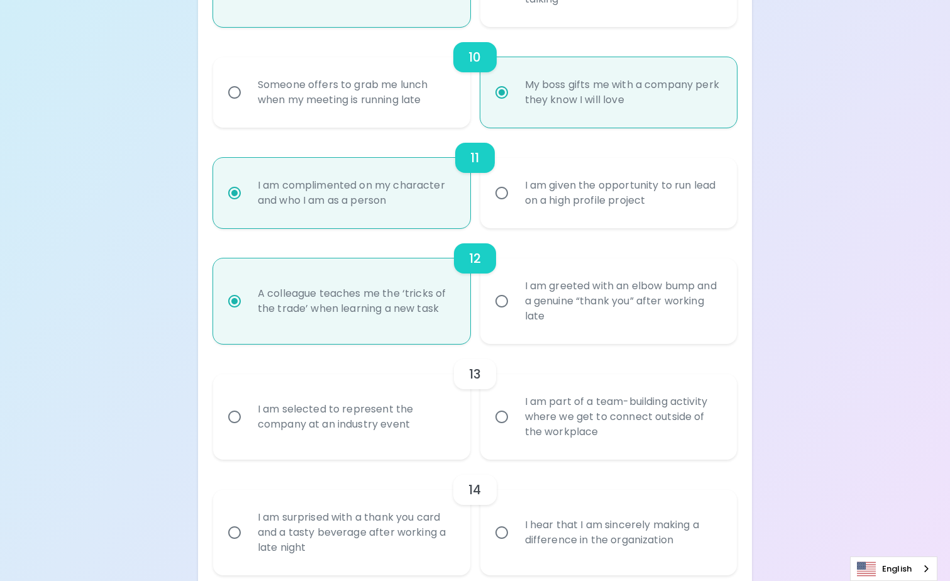
radio input "true"
click at [506, 415] on input "I am part of a team-building activity where we get to connect outside of the wo…" at bounding box center [502, 417] width 26 height 26
radio input "false"
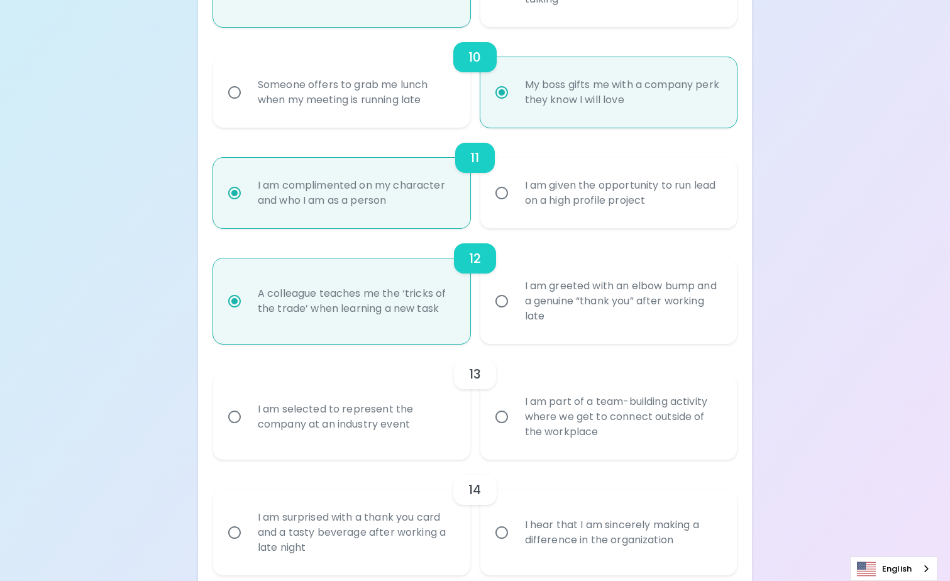
radio input "false"
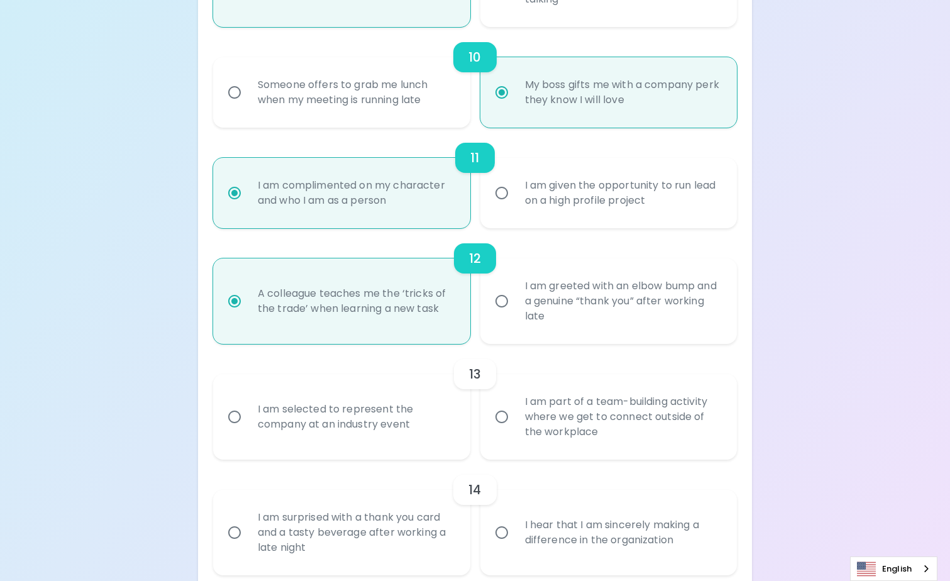
radio input "false"
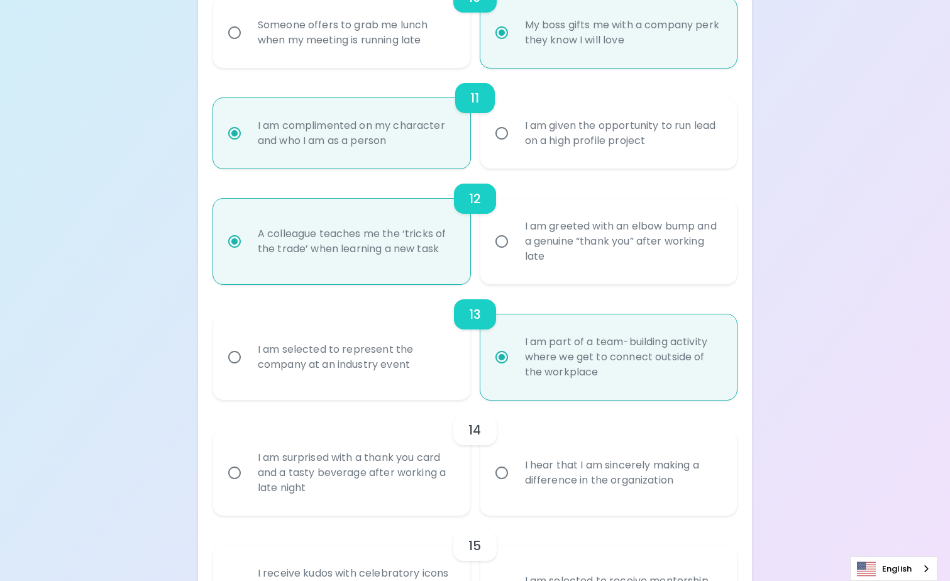
scroll to position [1371, 0]
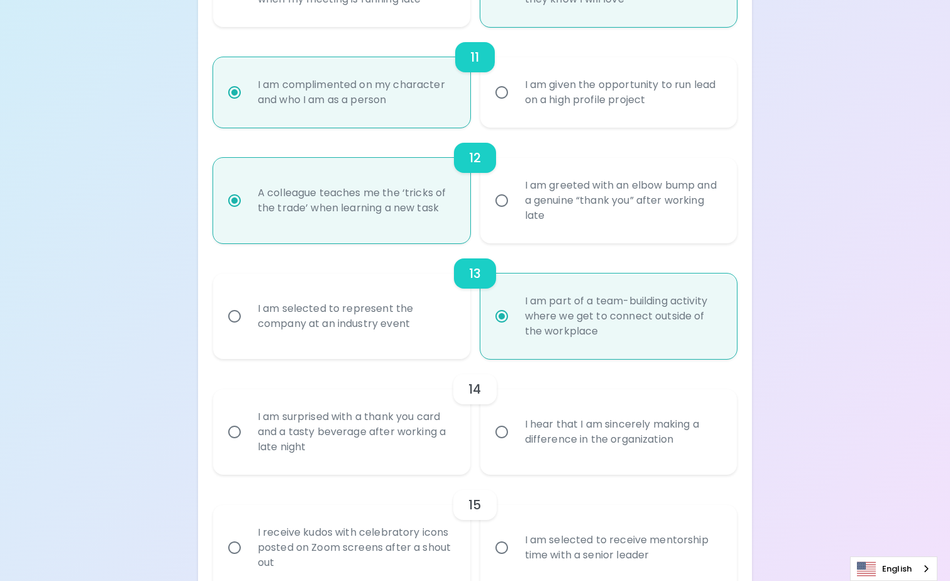
radio input "true"
click at [235, 430] on input "I am surprised with a thank you card and a tasty beverage after working a late …" at bounding box center [234, 432] width 26 height 26
radio input "false"
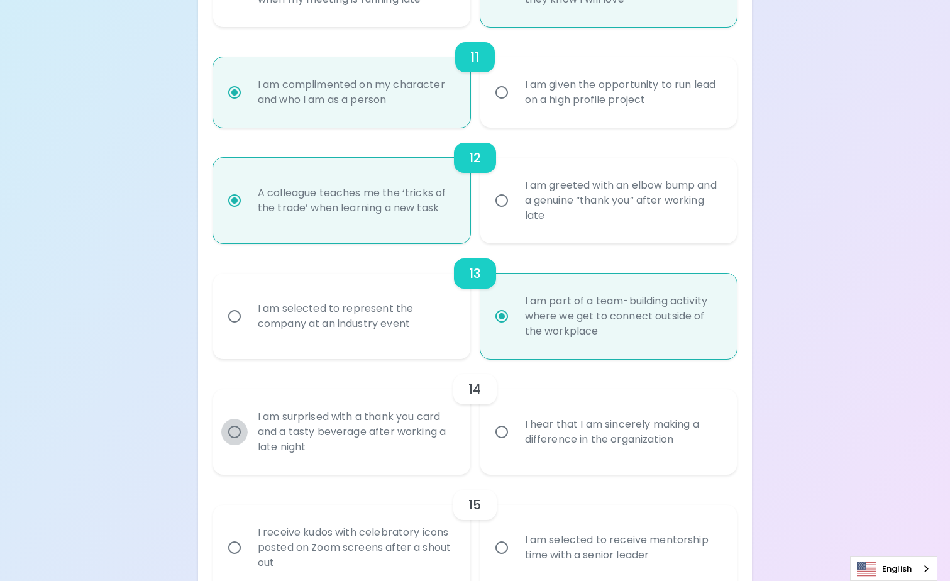
radio input "false"
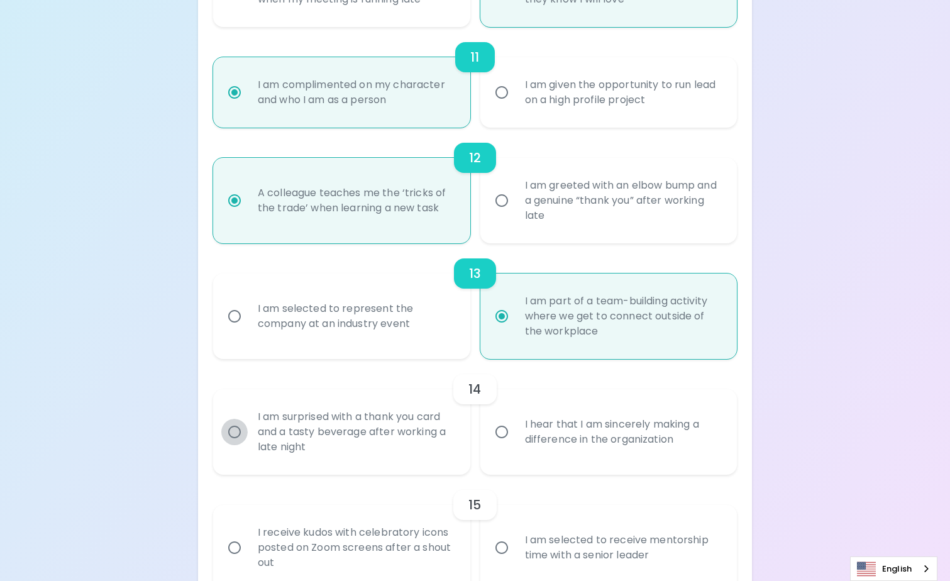
radio input "false"
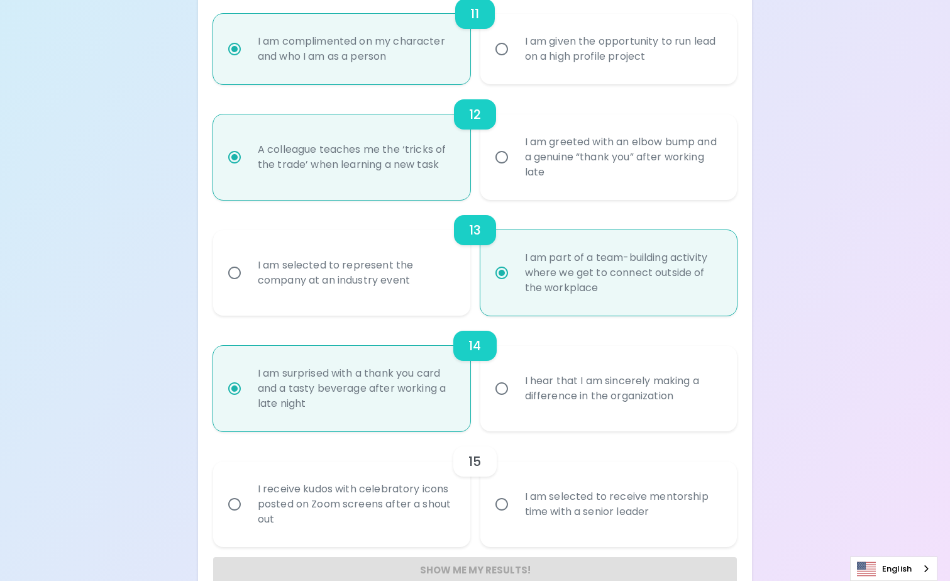
scroll to position [1442, 0]
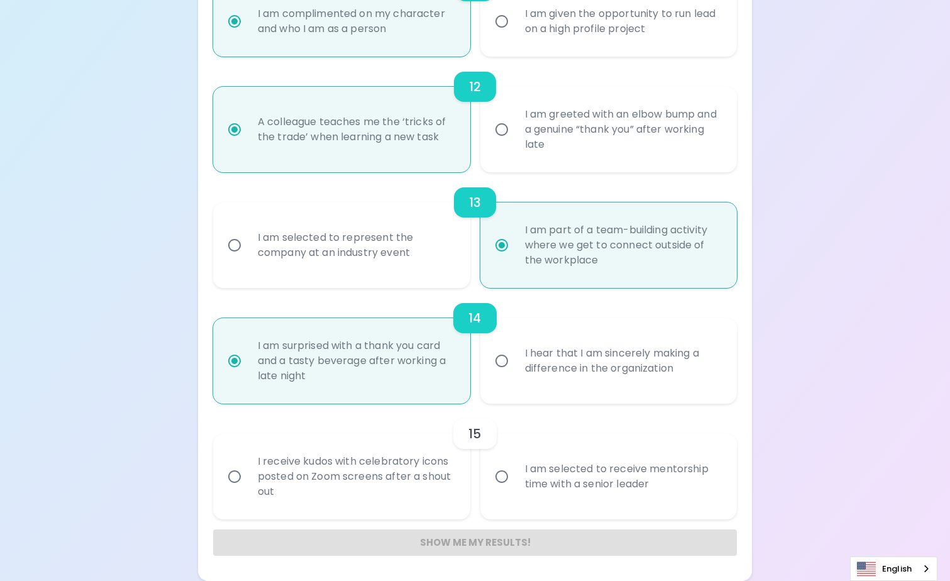
radio input "true"
click at [237, 481] on input "I receive kudos with celebratory icons posted on Zoom screens after a shout out" at bounding box center [234, 477] width 26 height 26
radio input "false"
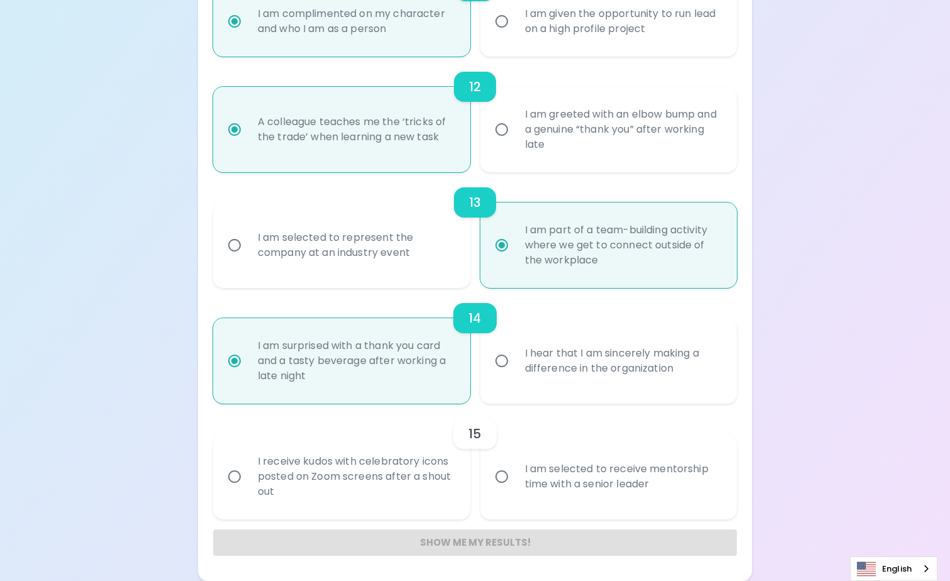
radio input "false"
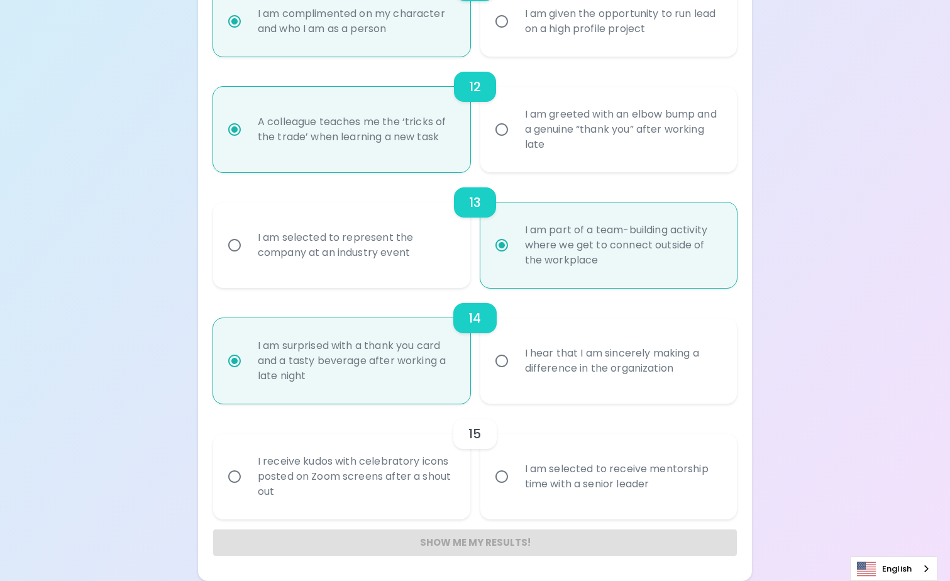
radio input "false"
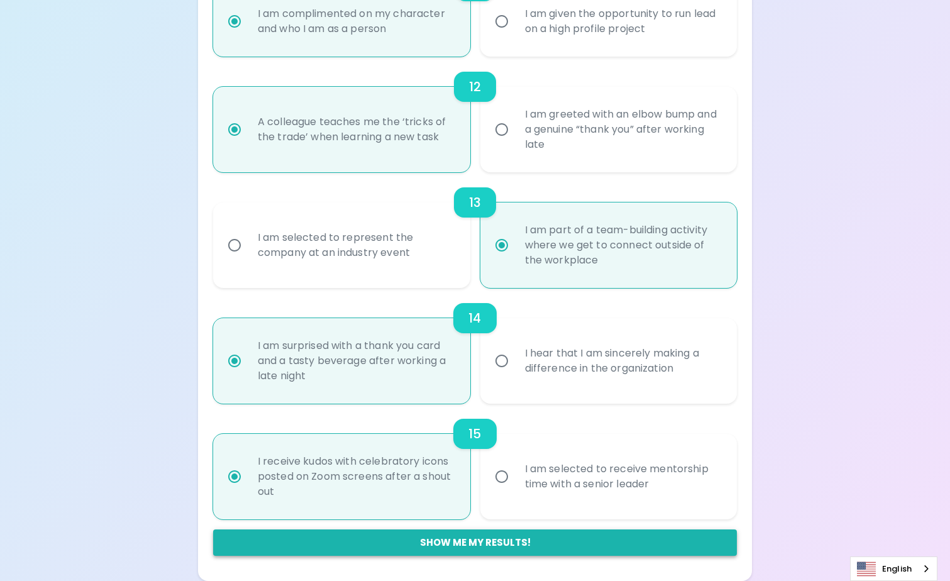
radio input "true"
click at [512, 548] on button "Show me my results!" at bounding box center [475, 543] width 524 height 26
radio input "false"
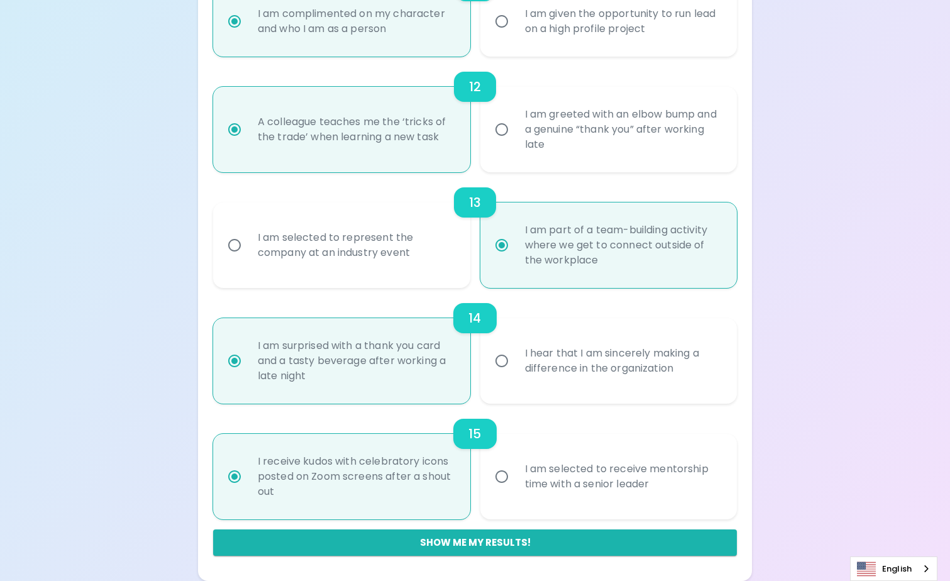
radio input "false"
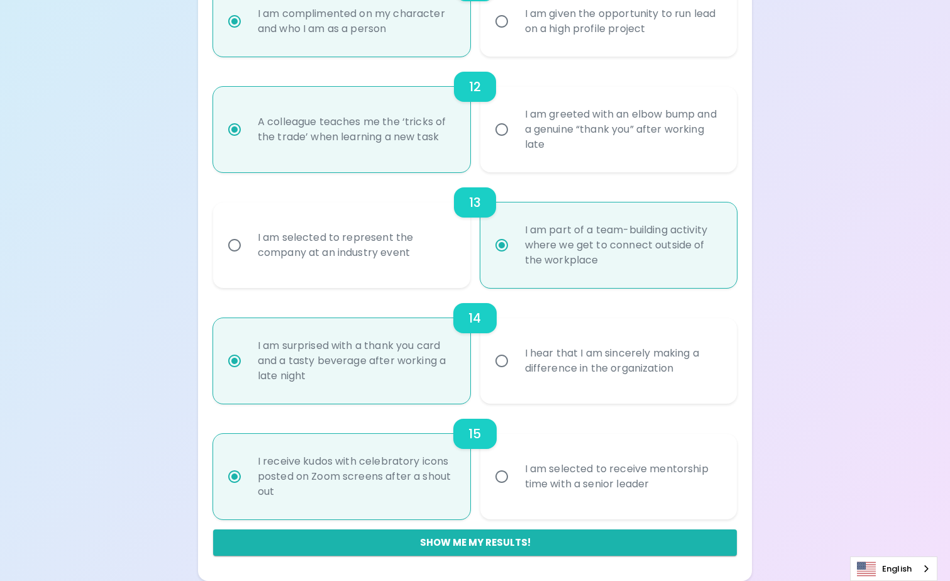
radio input "false"
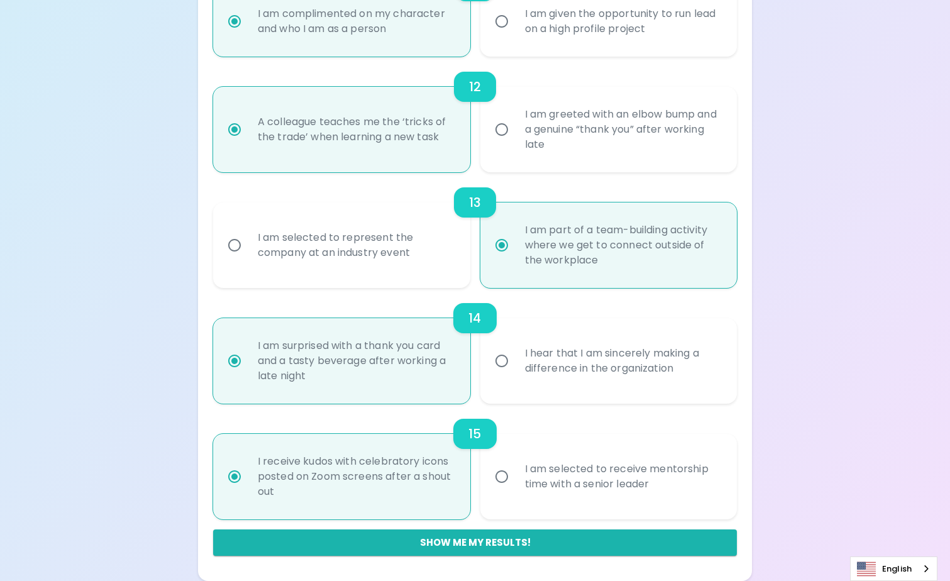
radio input "false"
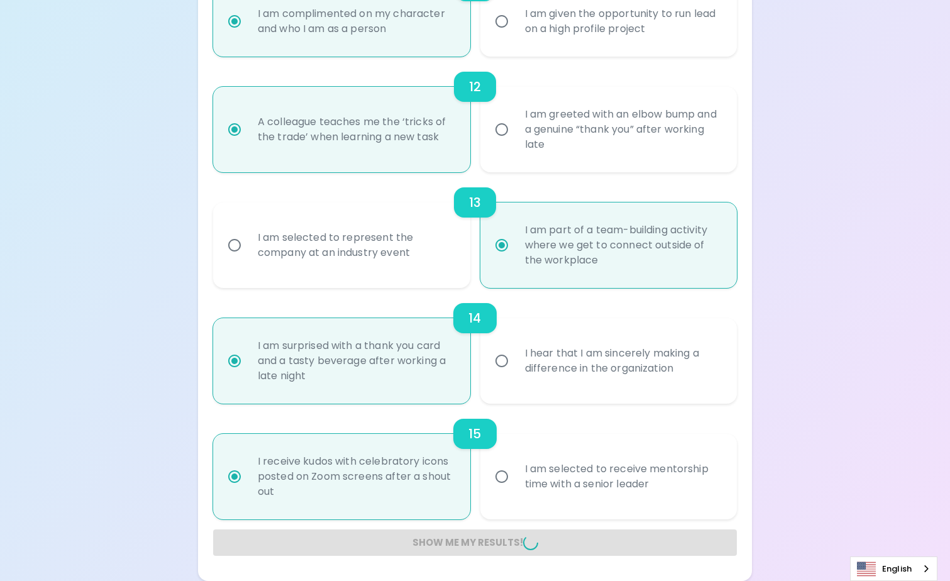
radio input "false"
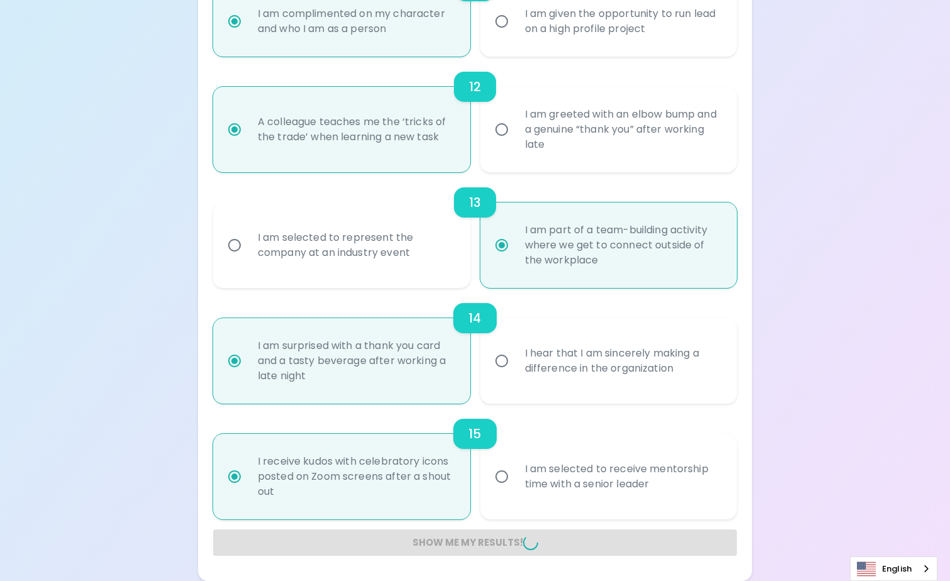
radio input "false"
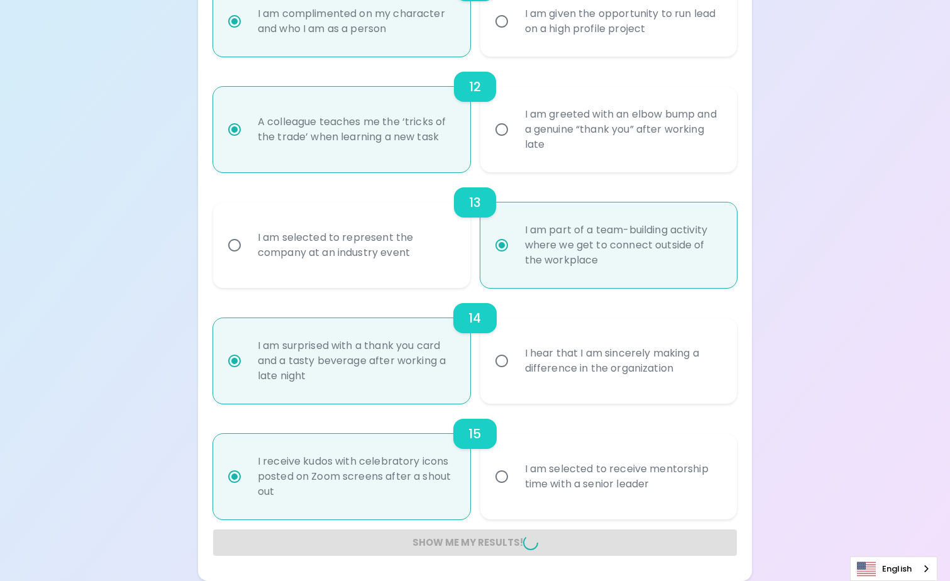
radio input "false"
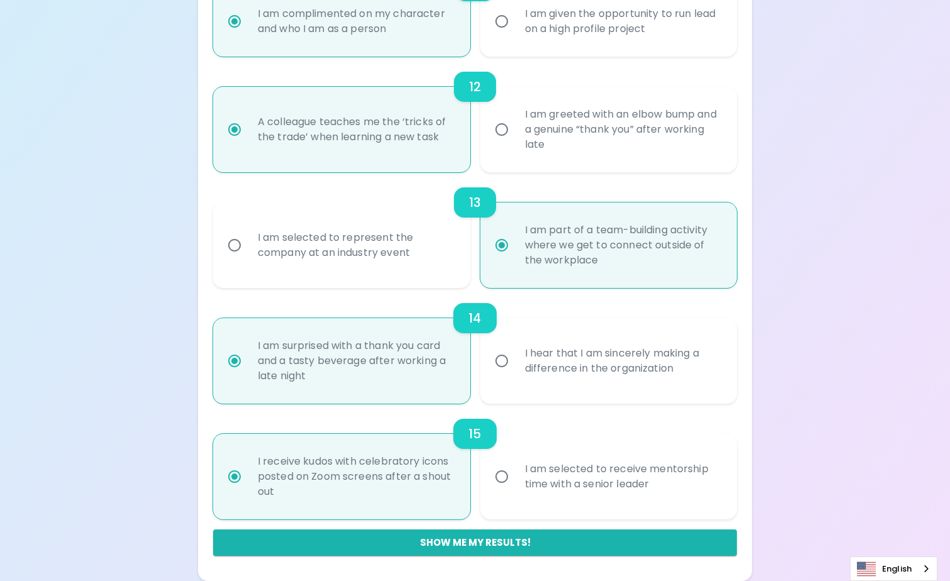
scroll to position [141, 0]
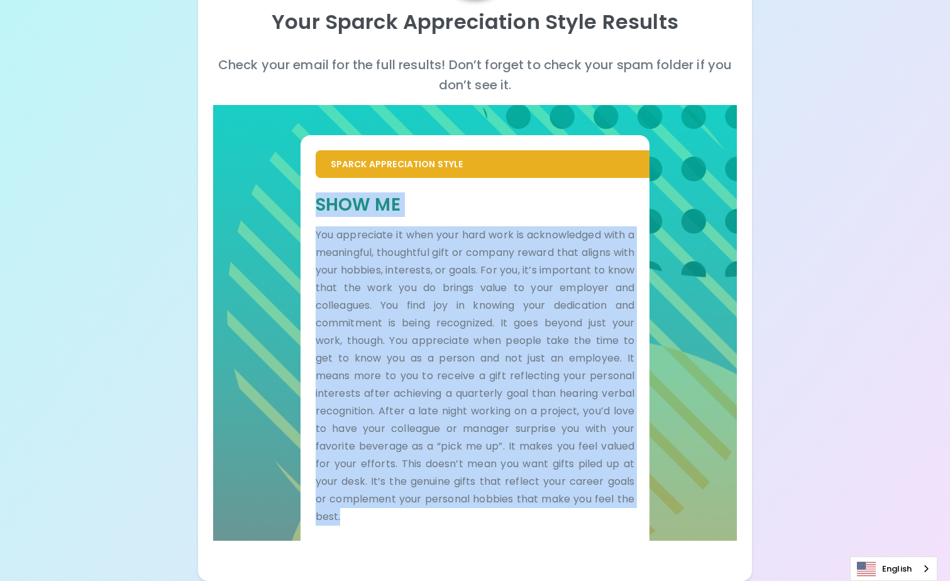
drag, startPoint x: 316, startPoint y: 199, endPoint x: 626, endPoint y: 521, distance: 447.5
click at [626, 521] on div "Show Me You appreciate it when your hard work is acknowledged with a meaningful…" at bounding box center [476, 359] width 320 height 333
copy div "Show Me You appreciate it when your hard work is acknowledged with a meaningful…"
click at [826, 242] on div "Your Sparck Appreciation Style Results Check your email for the full results! D…" at bounding box center [475, 220] width 950 height 722
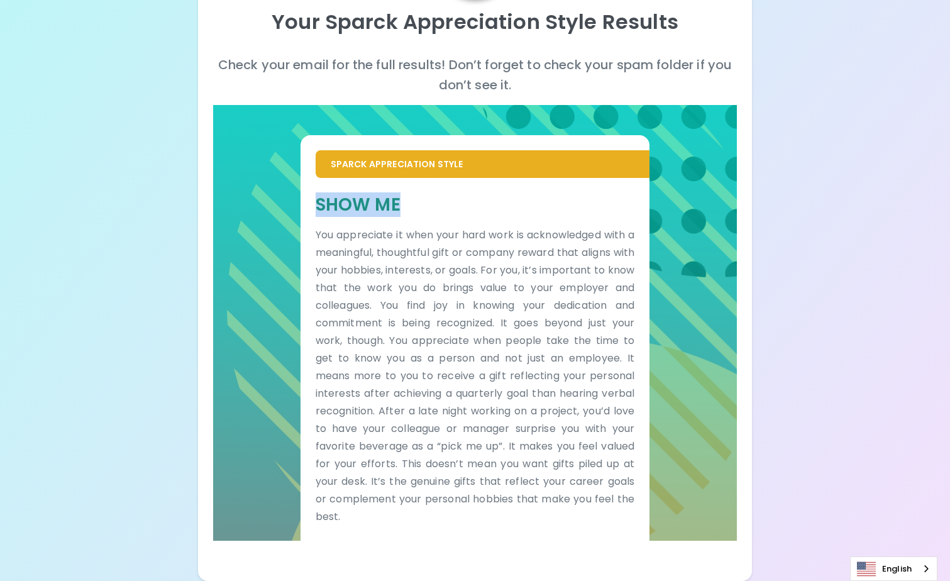
drag, startPoint x: 367, startPoint y: 203, endPoint x: 316, endPoint y: 203, distance: 50.3
click at [316, 203] on h5 "Show Me" at bounding box center [476, 204] width 320 height 23
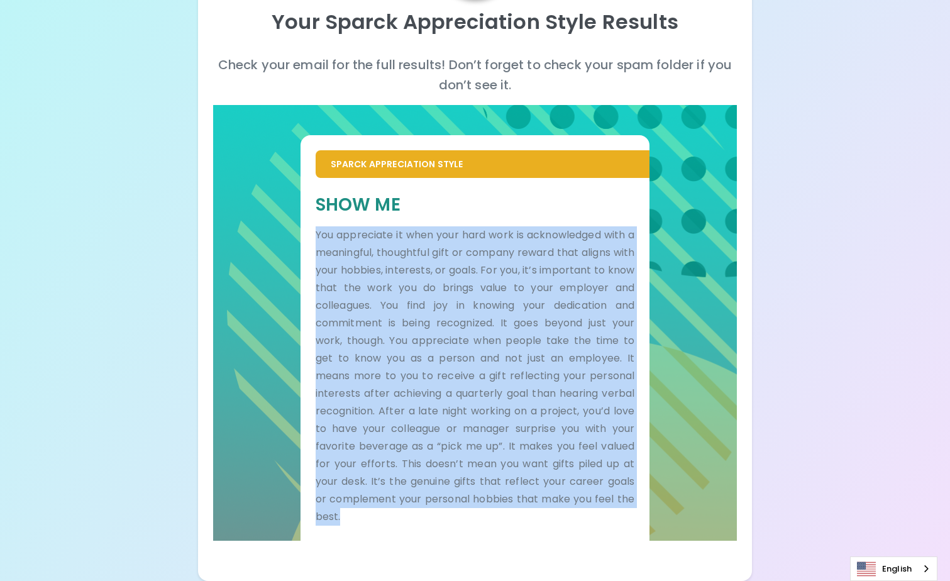
drag, startPoint x: 359, startPoint y: 255, endPoint x: 597, endPoint y: 517, distance: 354.0
click at [597, 517] on p "You appreciate it when your hard work is acknowledged with a meaningful, though…" at bounding box center [476, 375] width 320 height 299
click at [803, 435] on div "Your Sparck Appreciation Style Results Check your email for the full results! D…" at bounding box center [475, 220] width 950 height 722
